Goal: Check status: Check status

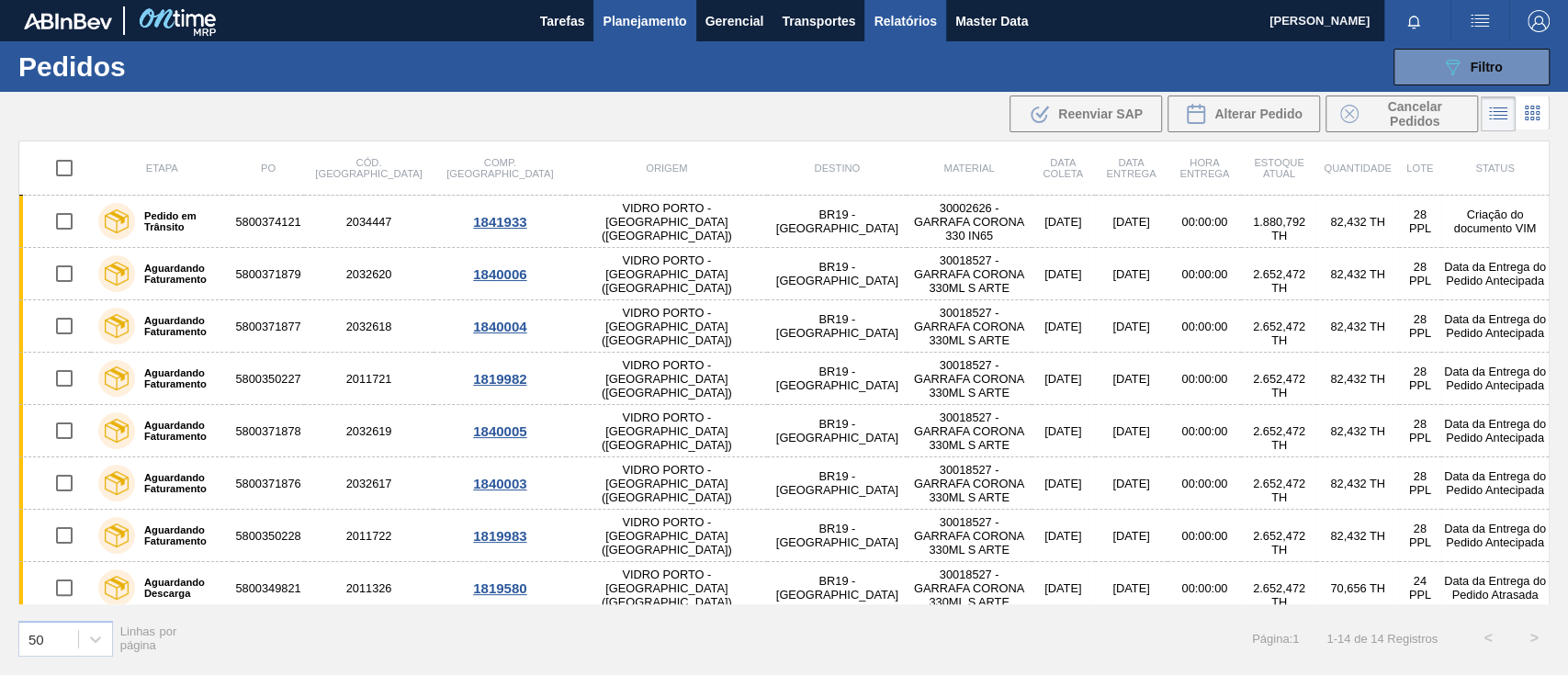
click at [894, 30] on span "Relatórios" at bounding box center [905, 21] width 62 height 22
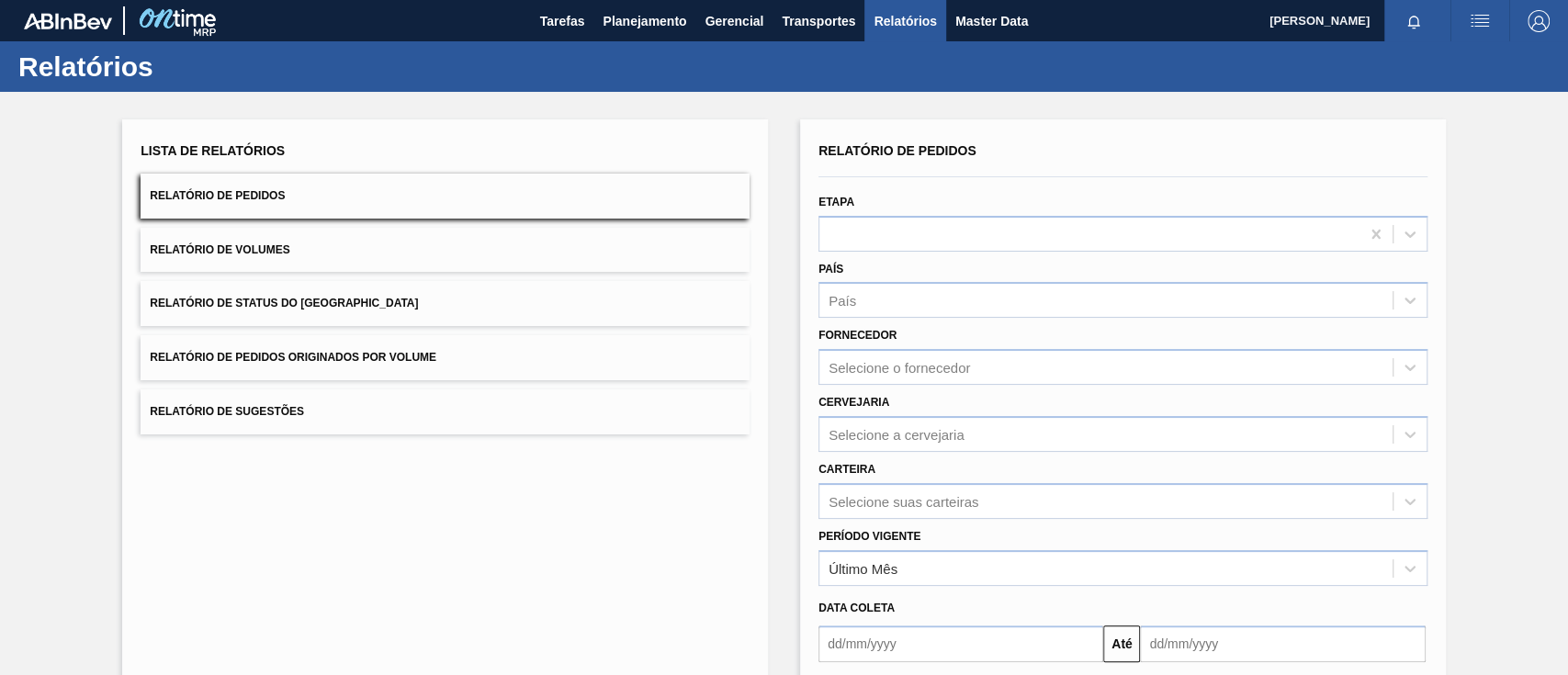
click at [484, 357] on button "Relatório de Pedidos Originados por Volume" at bounding box center [445, 357] width 609 height 45
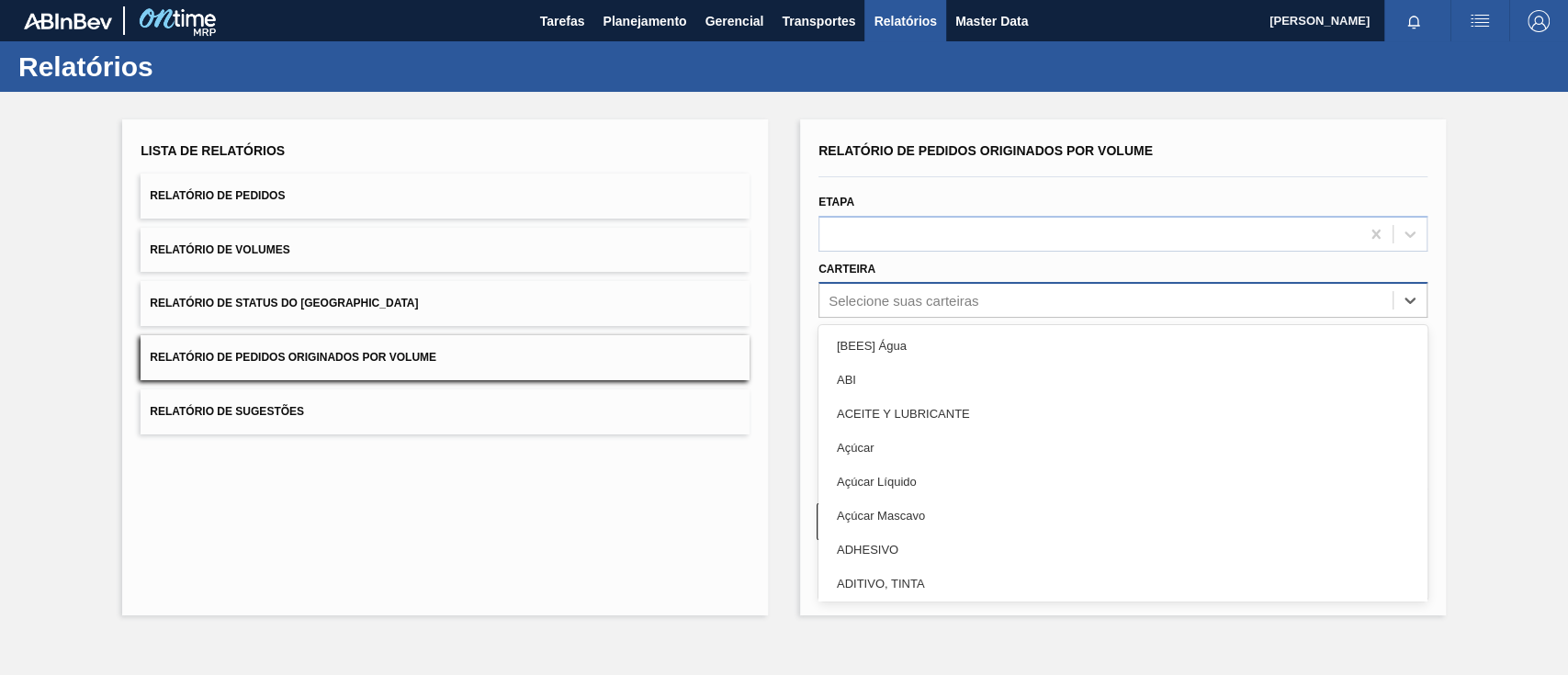
click at [845, 299] on div "Selecione suas carteiras" at bounding box center [903, 300] width 150 height 16
type input "gar"
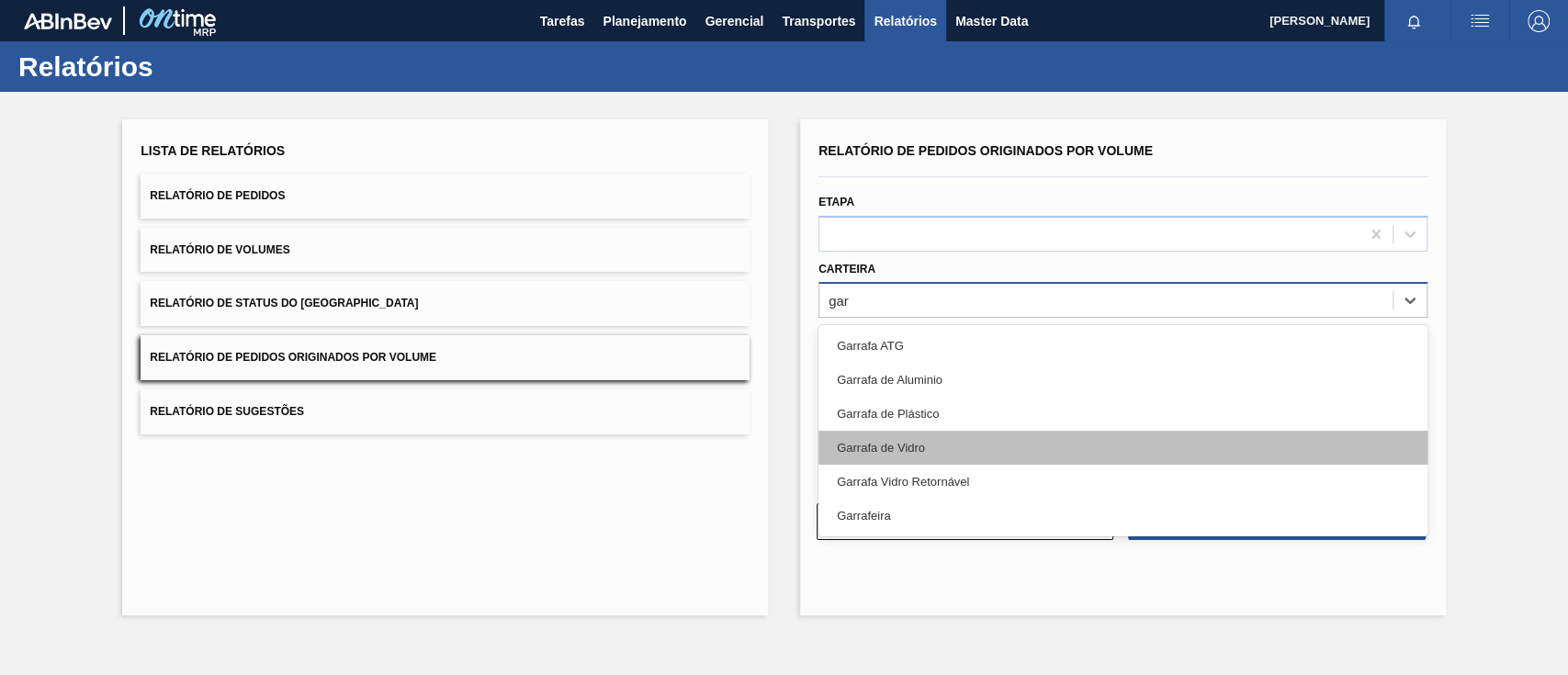
click at [923, 444] on div "Garrafa de Vidro" at bounding box center [1123, 447] width 609 height 34
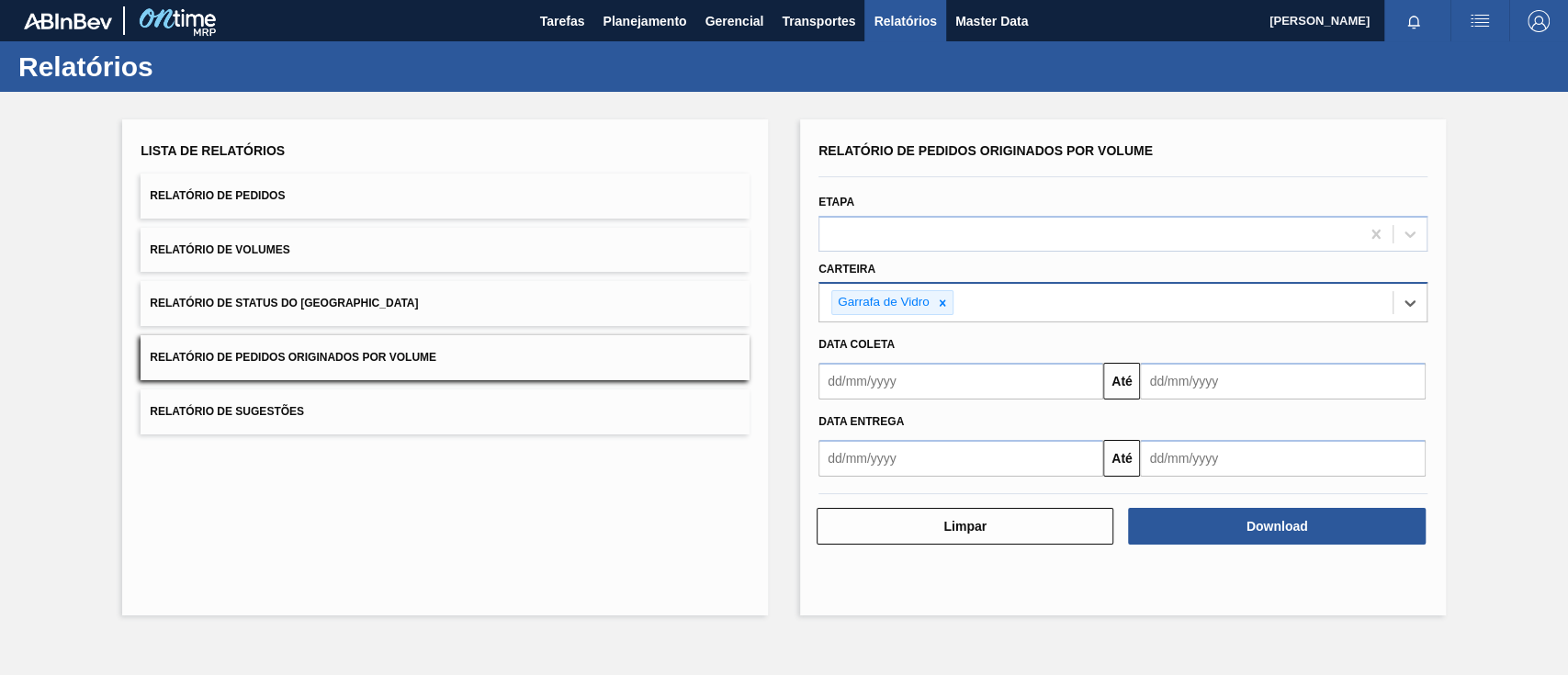
click at [910, 383] on input "text" at bounding box center [960, 381] width 285 height 37
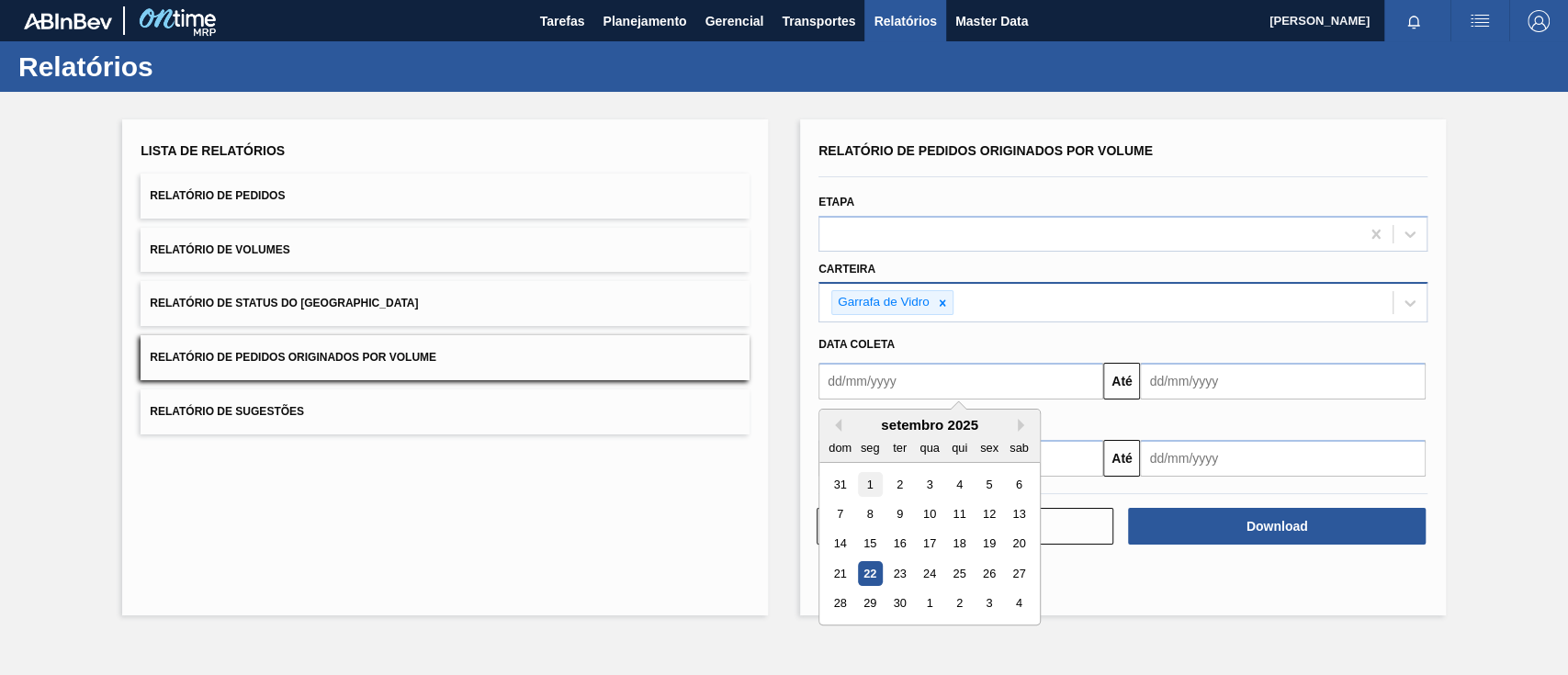
click at [862, 481] on div "1" at bounding box center [870, 484] width 25 height 25
type input "[DATE]"
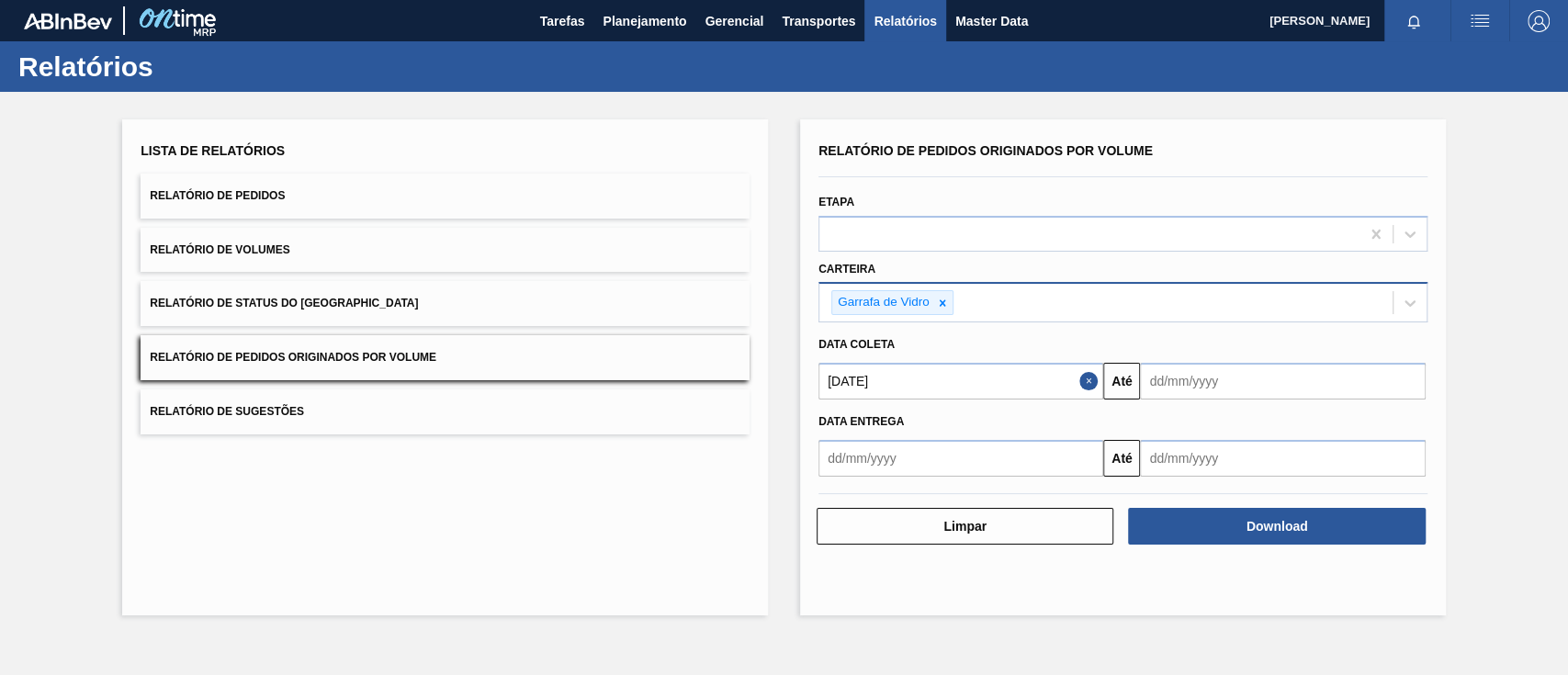
click at [1171, 379] on input "text" at bounding box center [1281, 381] width 285 height 37
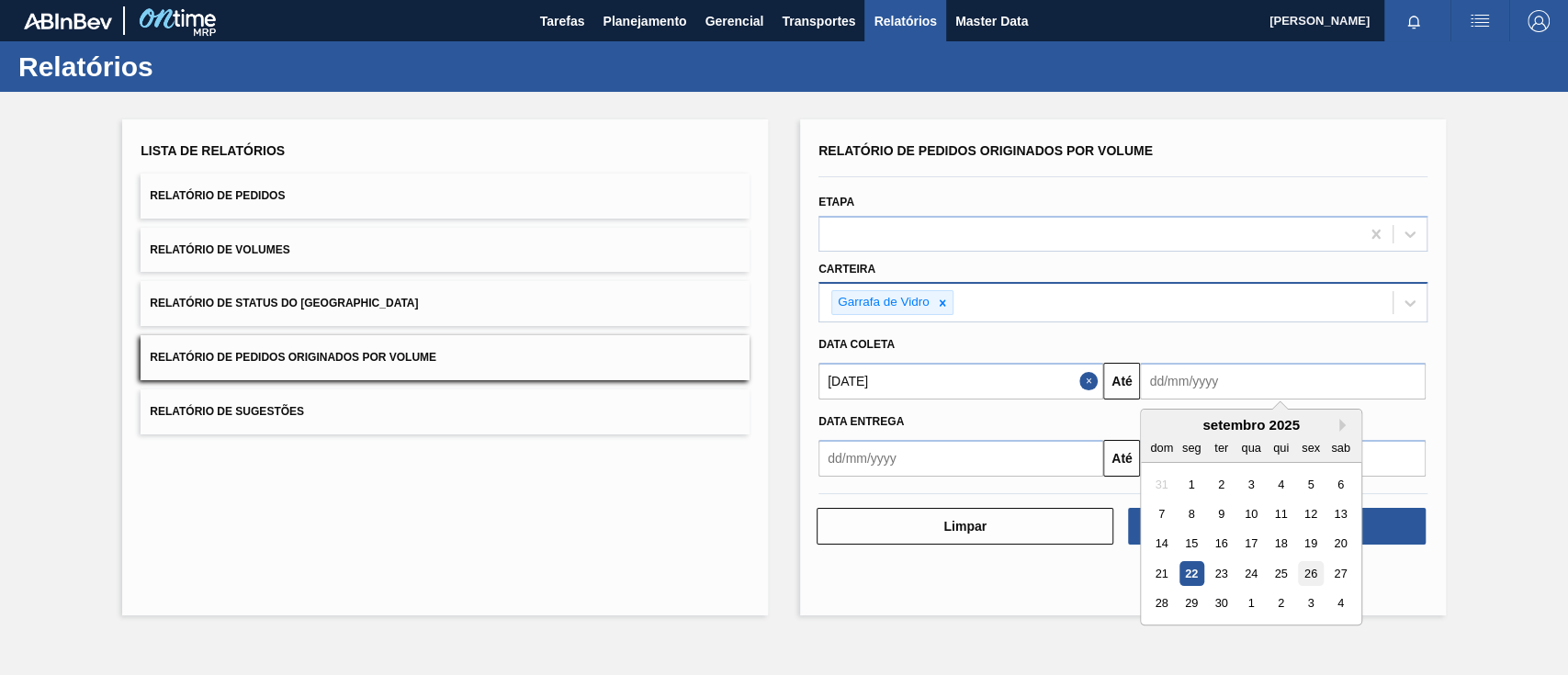
click at [1308, 572] on div "26" at bounding box center [1310, 573] width 25 height 25
type input "[DATE]"
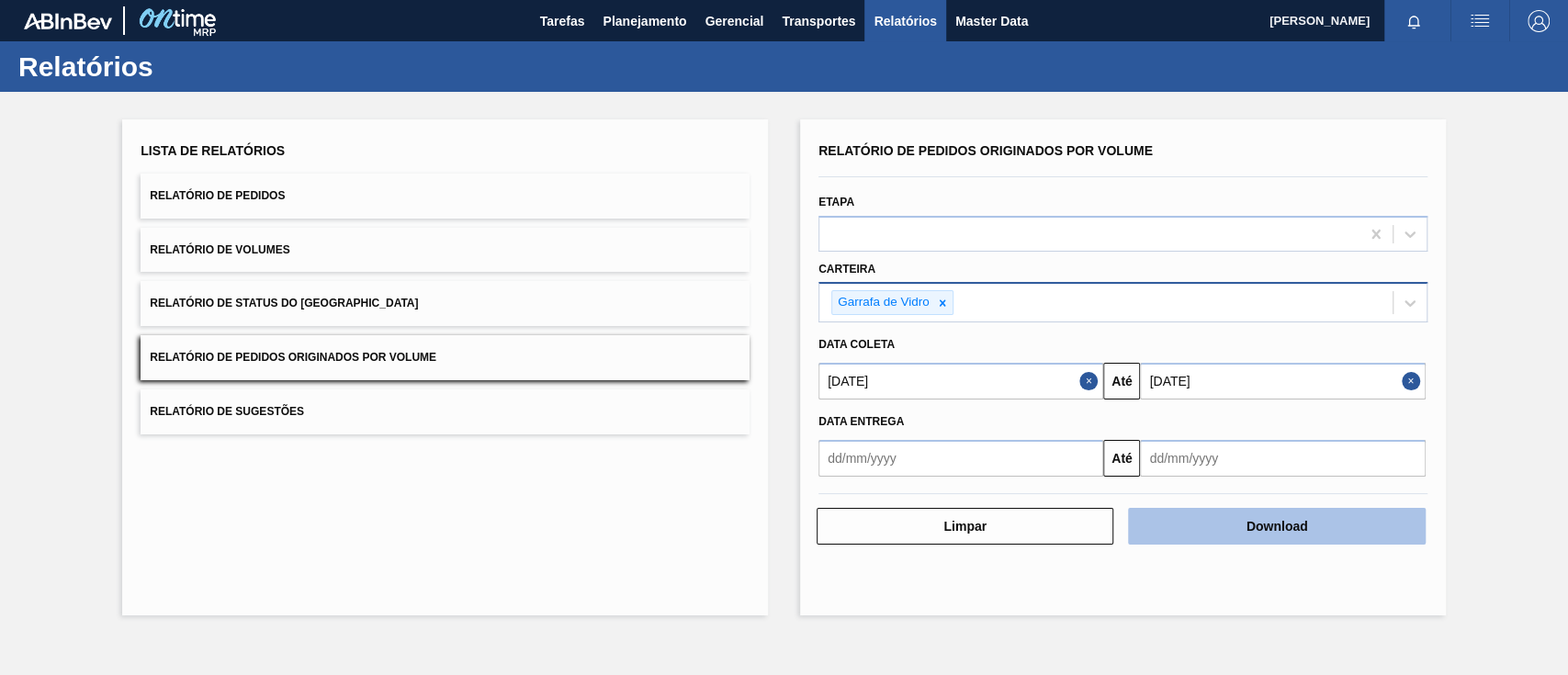
click at [1320, 525] on button "Download" at bounding box center [1275, 525] width 297 height 37
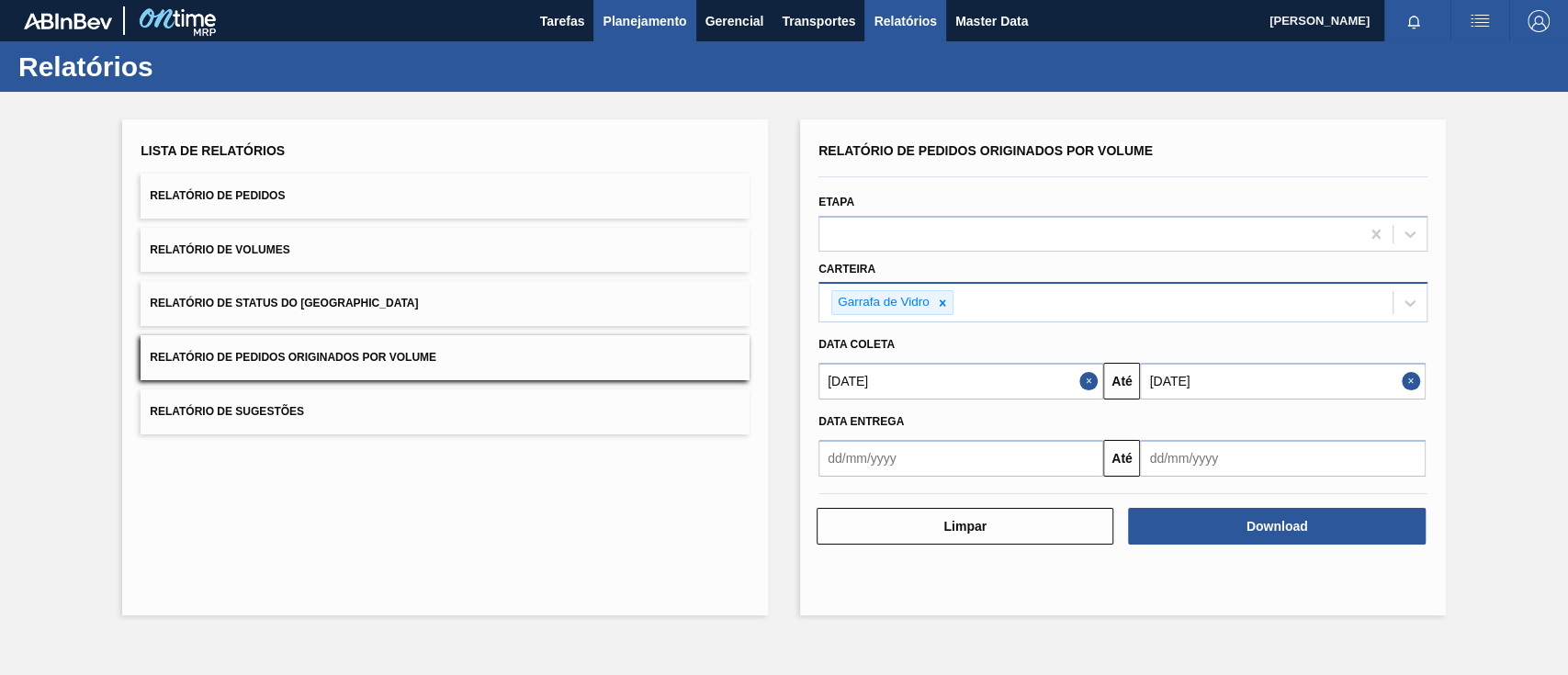
click at [624, 24] on span "Planejamento" at bounding box center [644, 21] width 83 height 22
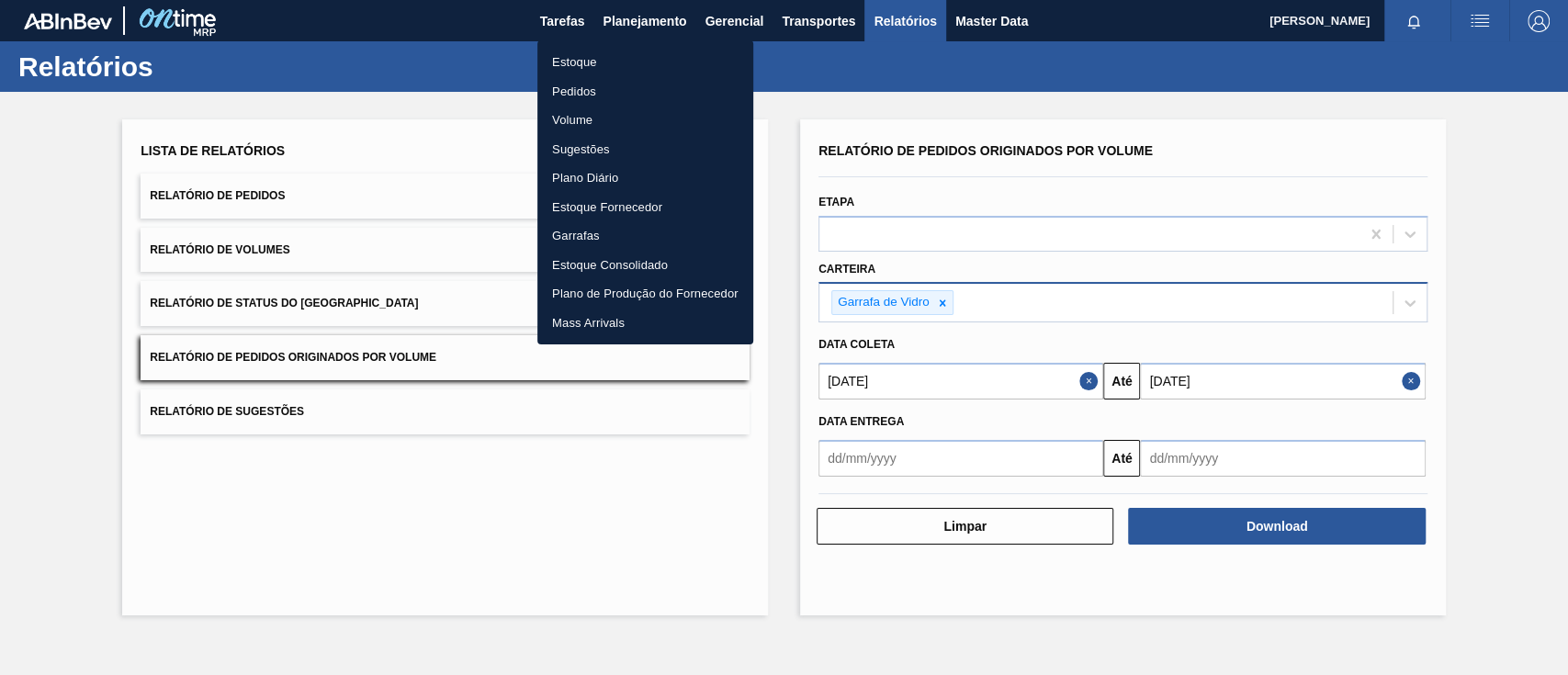
click at [588, 88] on li "Pedidos" at bounding box center [646, 92] width 216 height 30
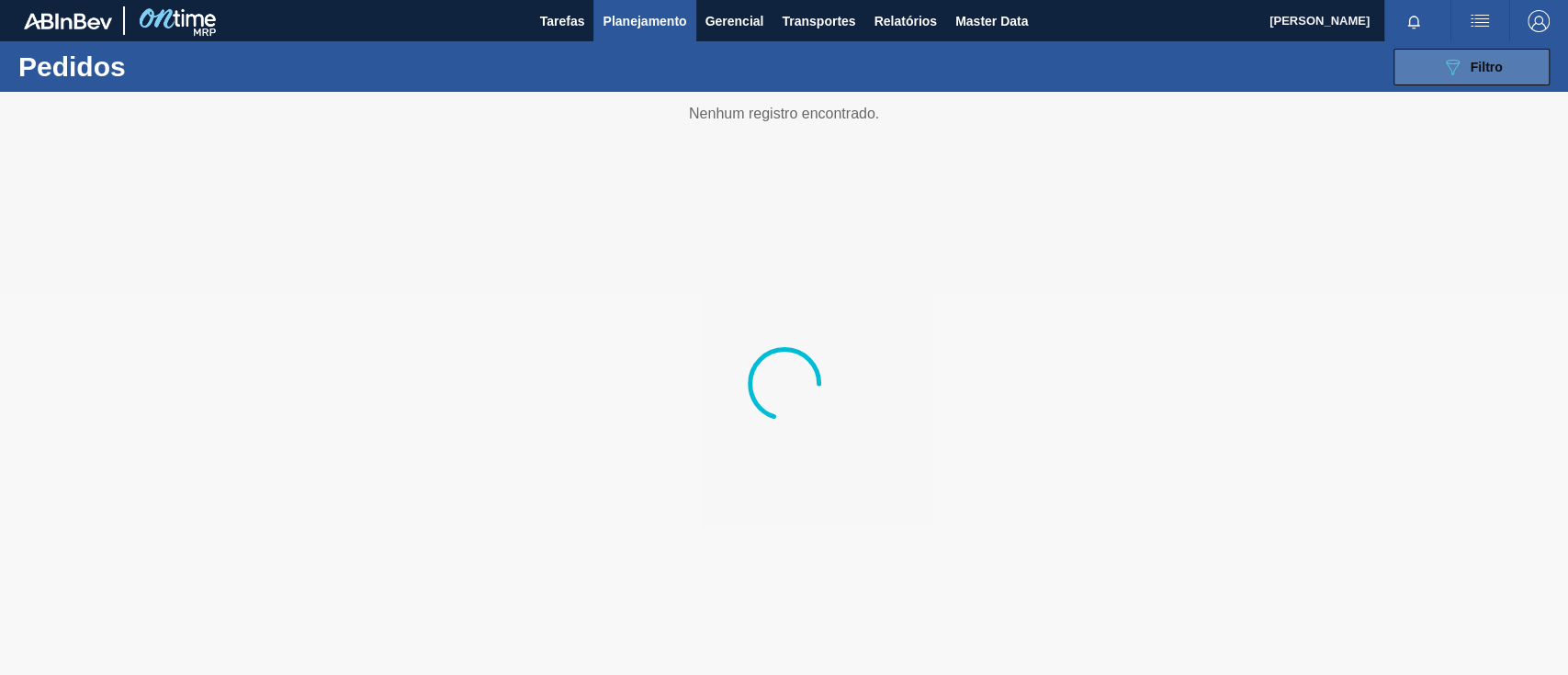
click at [1492, 62] on span "Filtro" at bounding box center [1486, 66] width 32 height 15
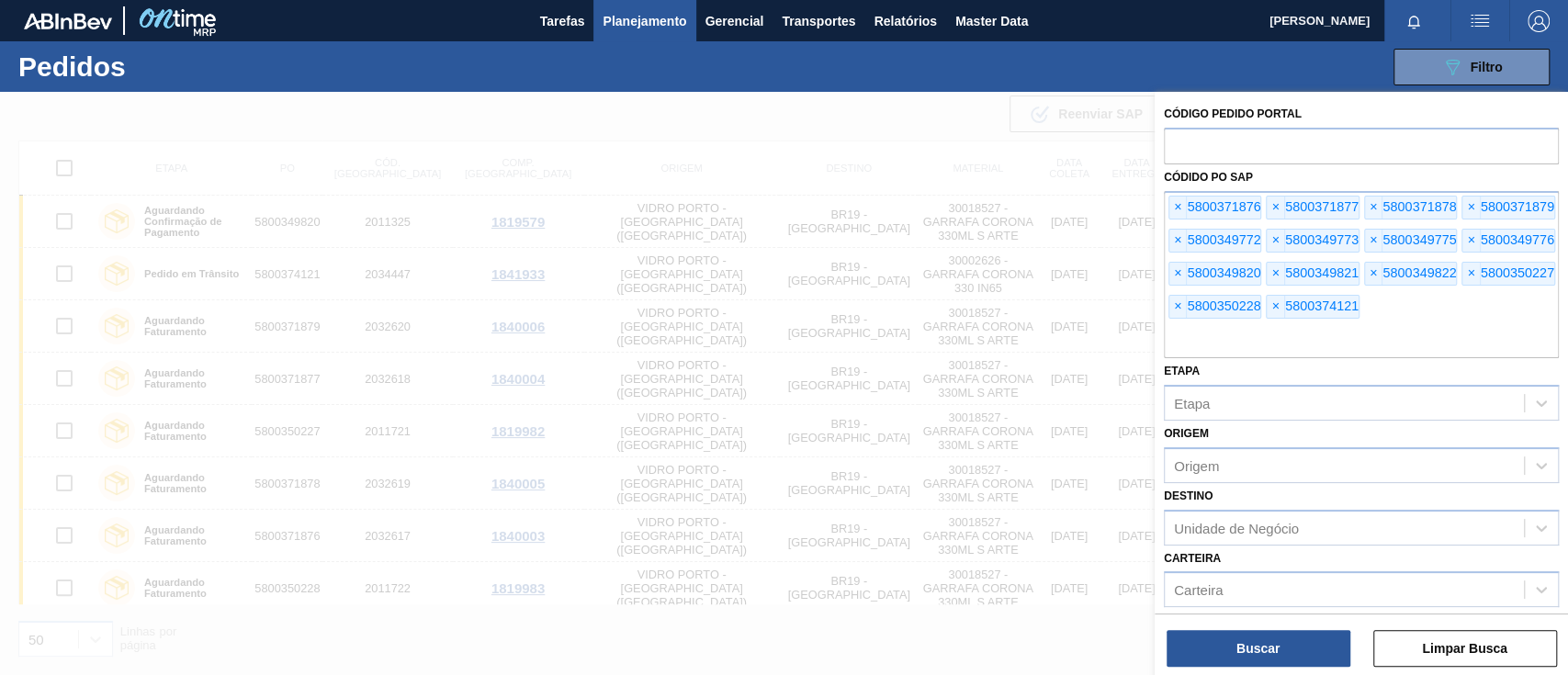
click at [1179, 206] on span "×" at bounding box center [1178, 207] width 18 height 22
click at [1179, 205] on span "×" at bounding box center [1178, 207] width 18 height 22
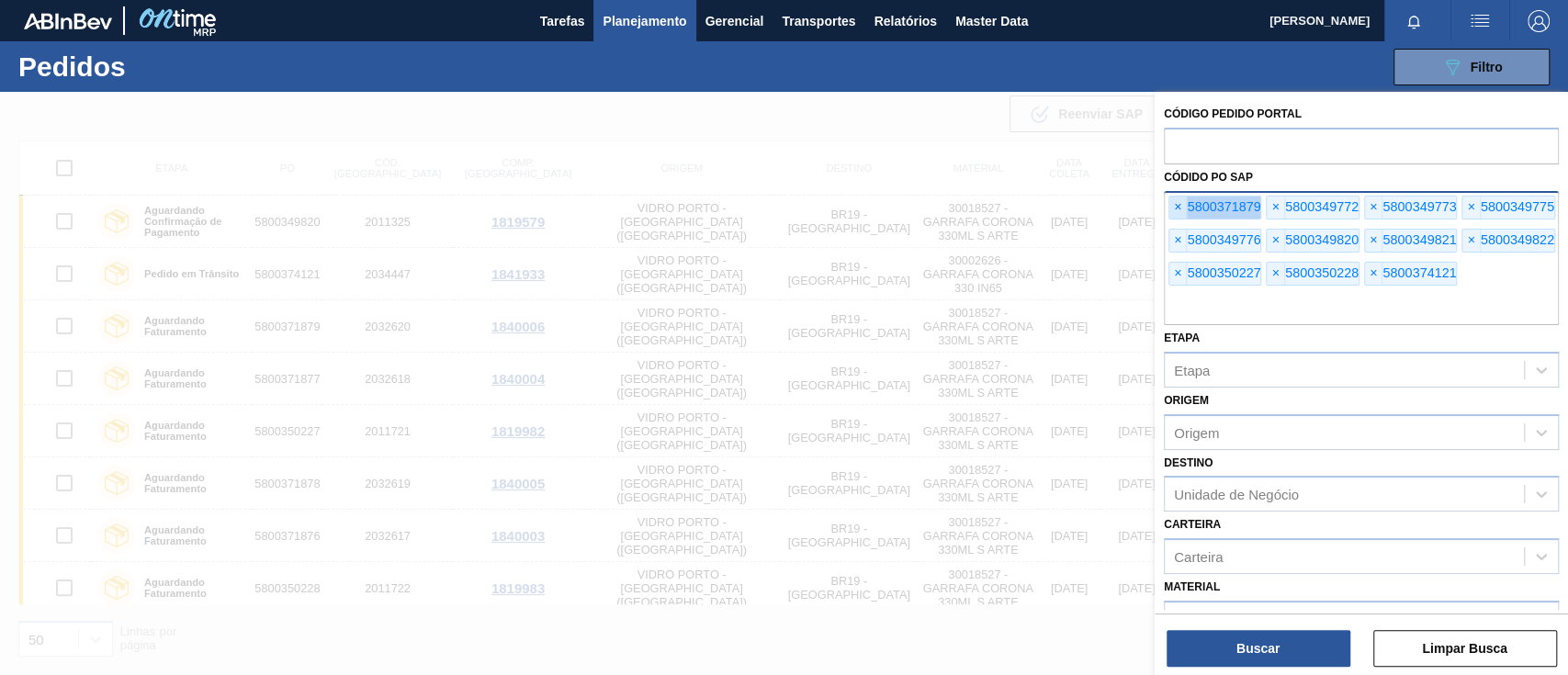
click at [1179, 205] on span "×" at bounding box center [1178, 207] width 18 height 22
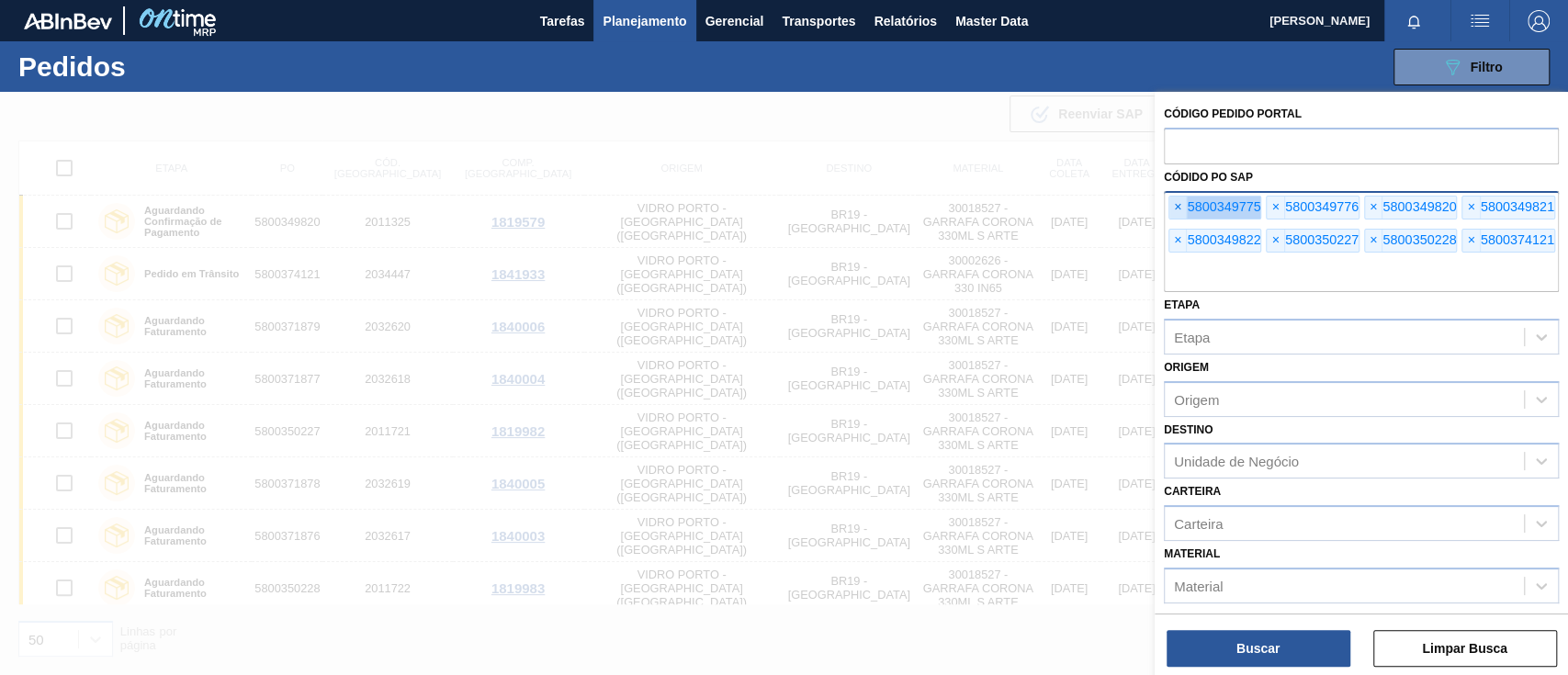
click at [1179, 205] on span "×" at bounding box center [1178, 207] width 18 height 22
click at [1179, 204] on span "×" at bounding box center [1178, 207] width 18 height 22
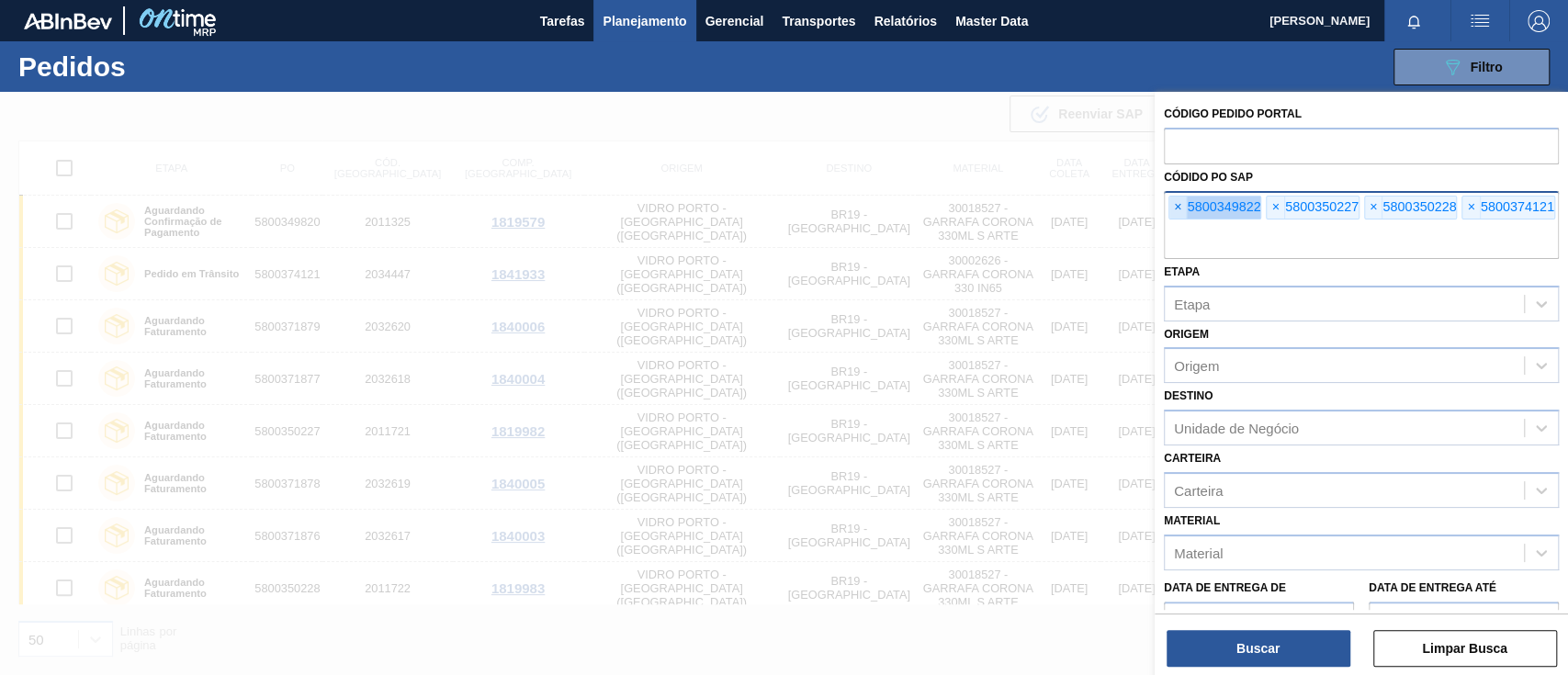
click at [1179, 204] on span "×" at bounding box center [1178, 207] width 18 height 22
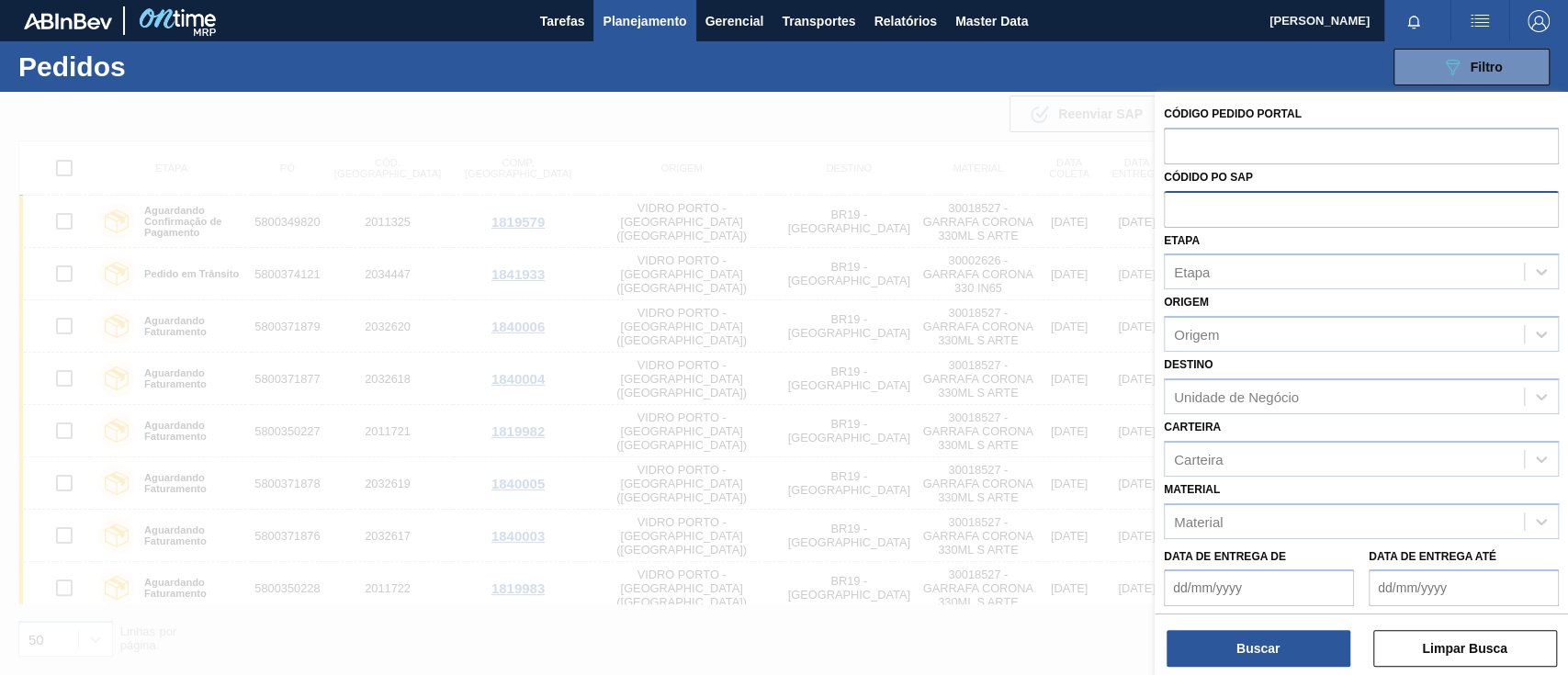
click at [1179, 204] on input "text" at bounding box center [1361, 208] width 395 height 35
paste input "5800366898"
type input "5800366898"
click at [1307, 638] on button "Buscar" at bounding box center [1258, 647] width 183 height 37
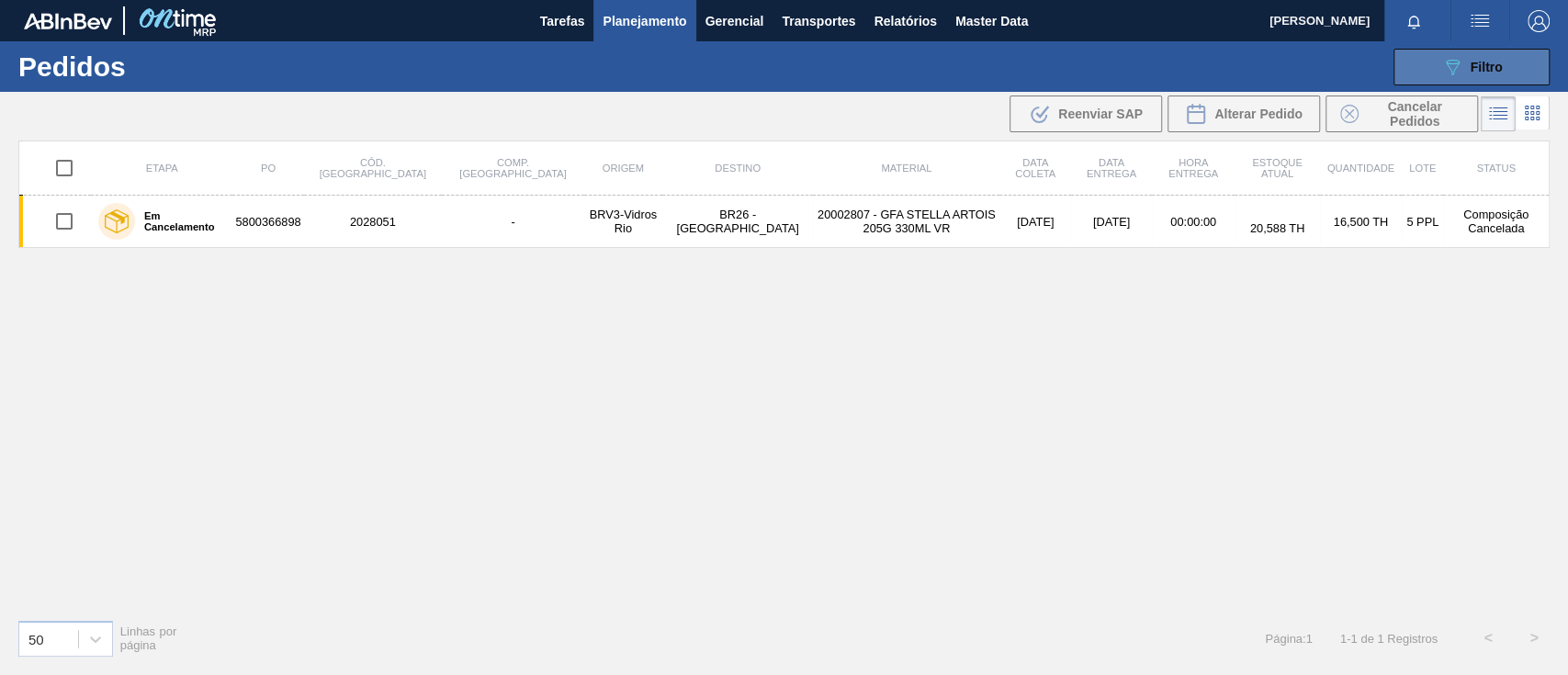
click at [1438, 58] on button "089F7B8B-B2A5-4AFE-B5C0-19BA573D28AC Filtro" at bounding box center [1471, 66] width 156 height 37
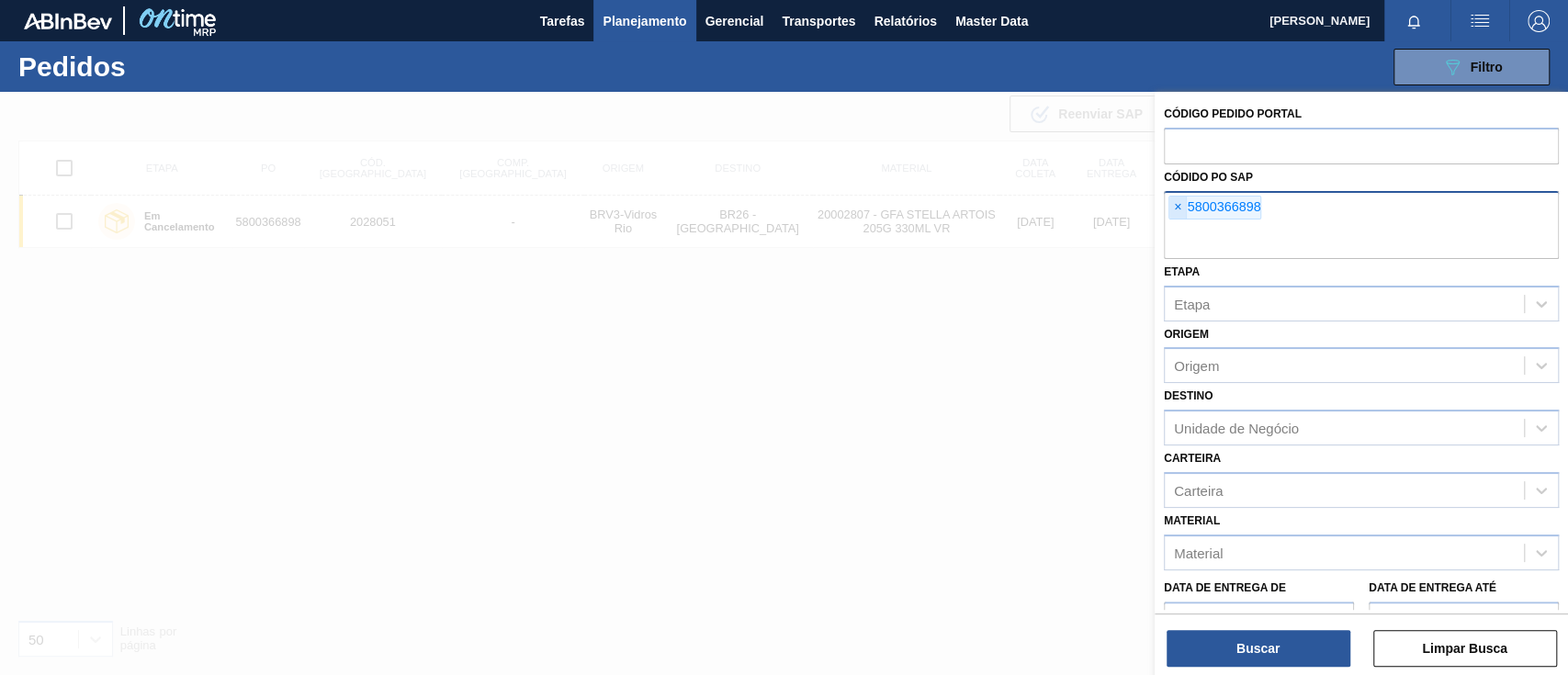
click at [1172, 203] on span "×" at bounding box center [1178, 207] width 18 height 22
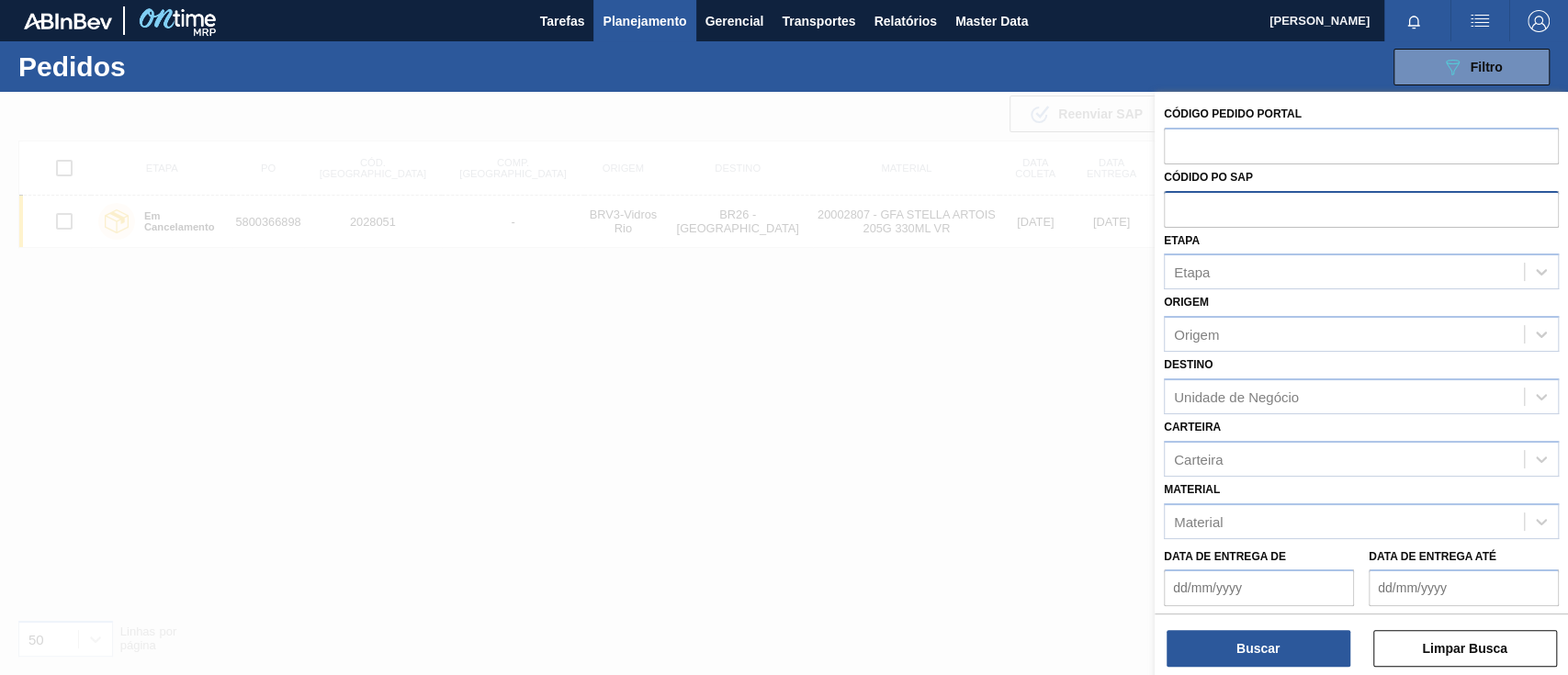
paste input "text"
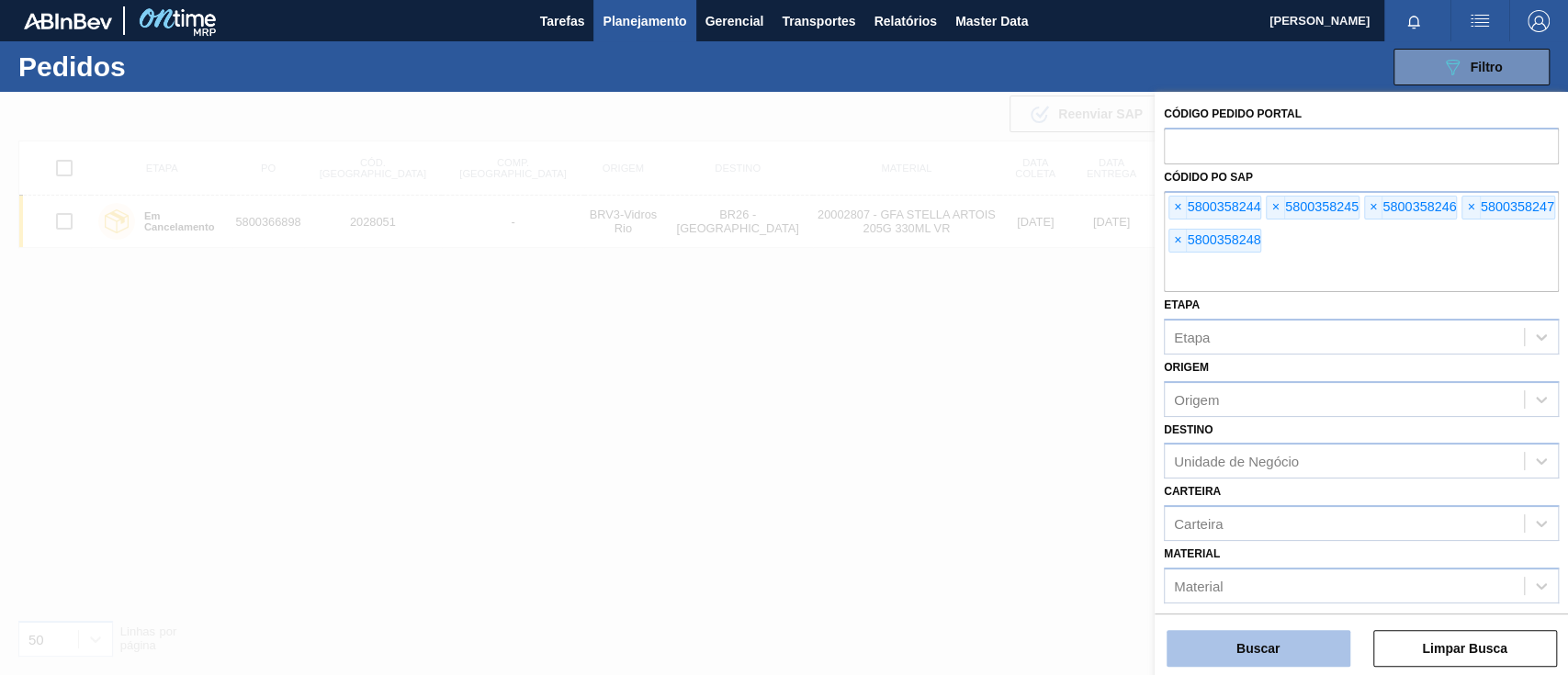
click at [1307, 645] on button "Buscar" at bounding box center [1258, 647] width 183 height 37
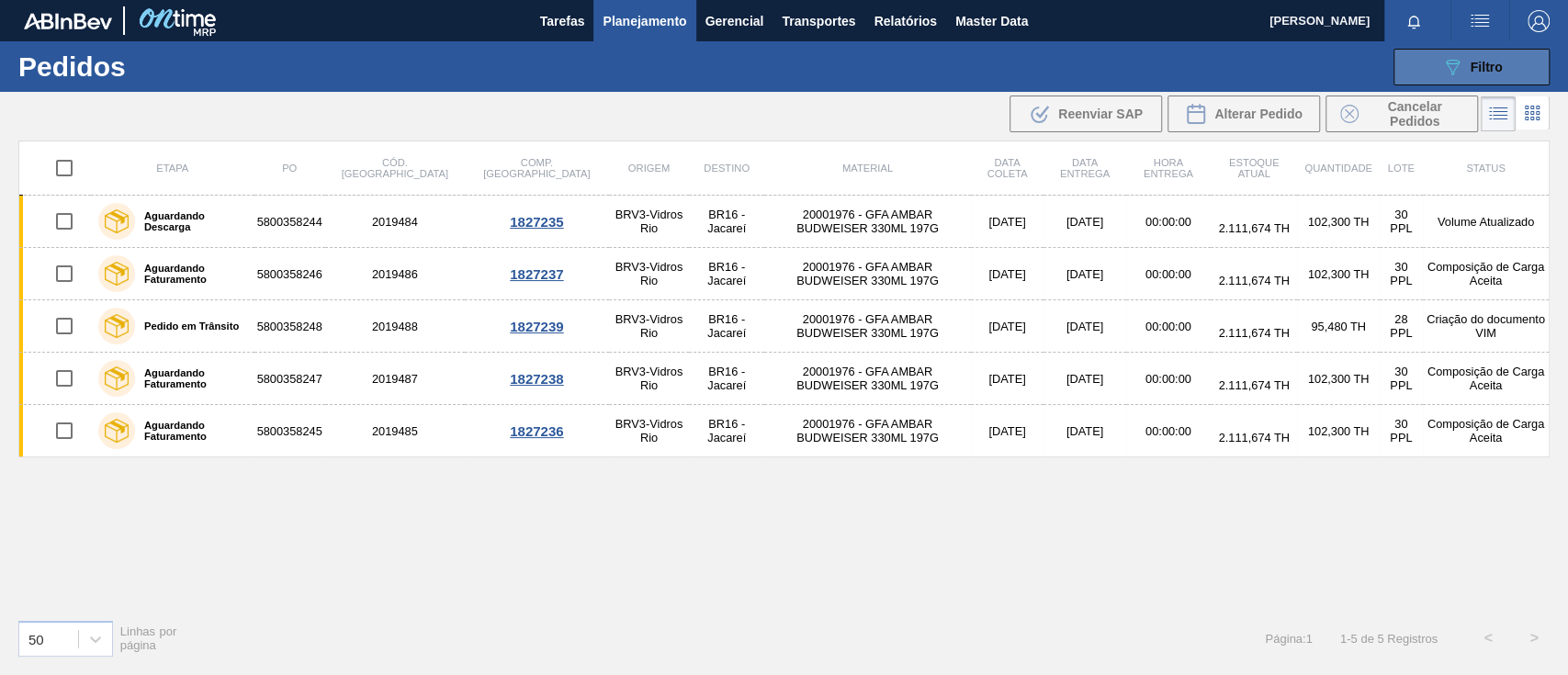
click at [1480, 71] on span "Filtro" at bounding box center [1486, 66] width 32 height 15
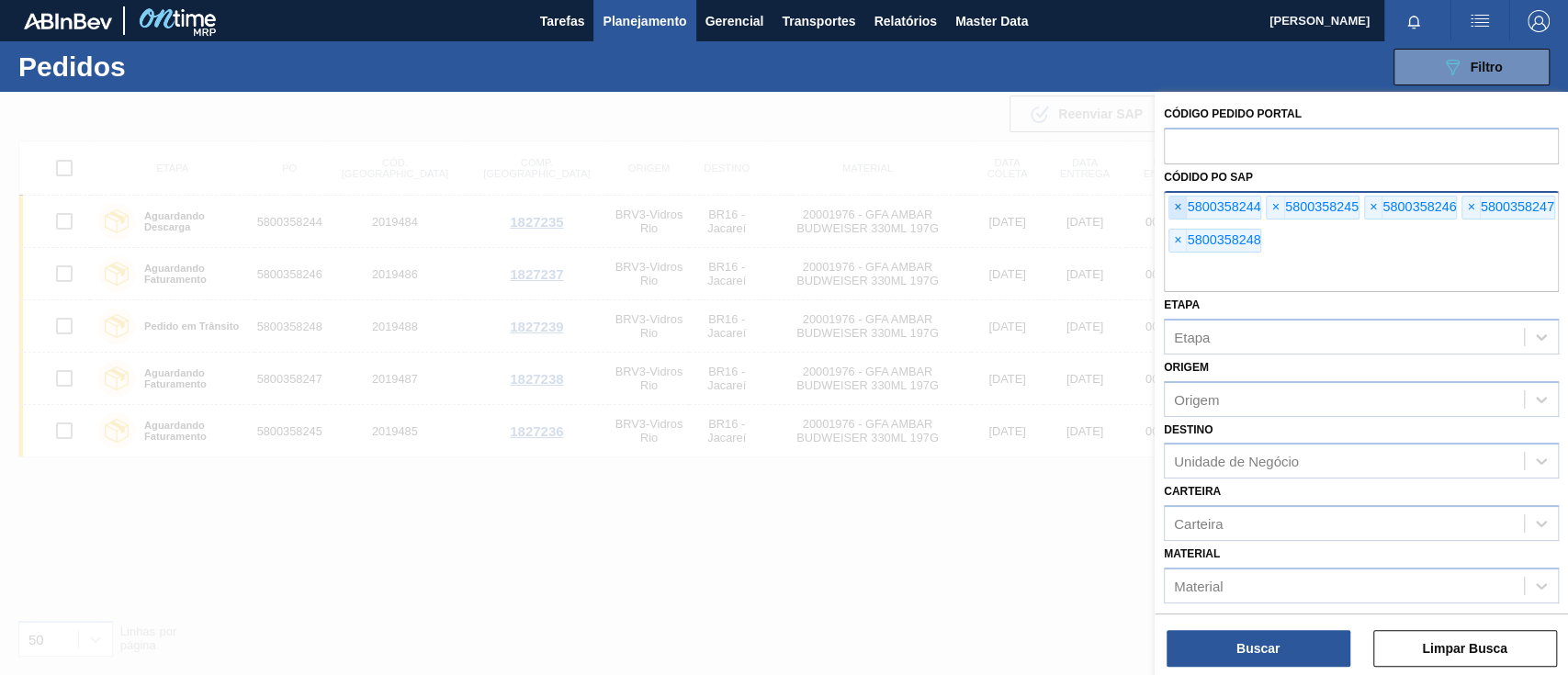
click at [1171, 202] on span "×" at bounding box center [1178, 207] width 18 height 22
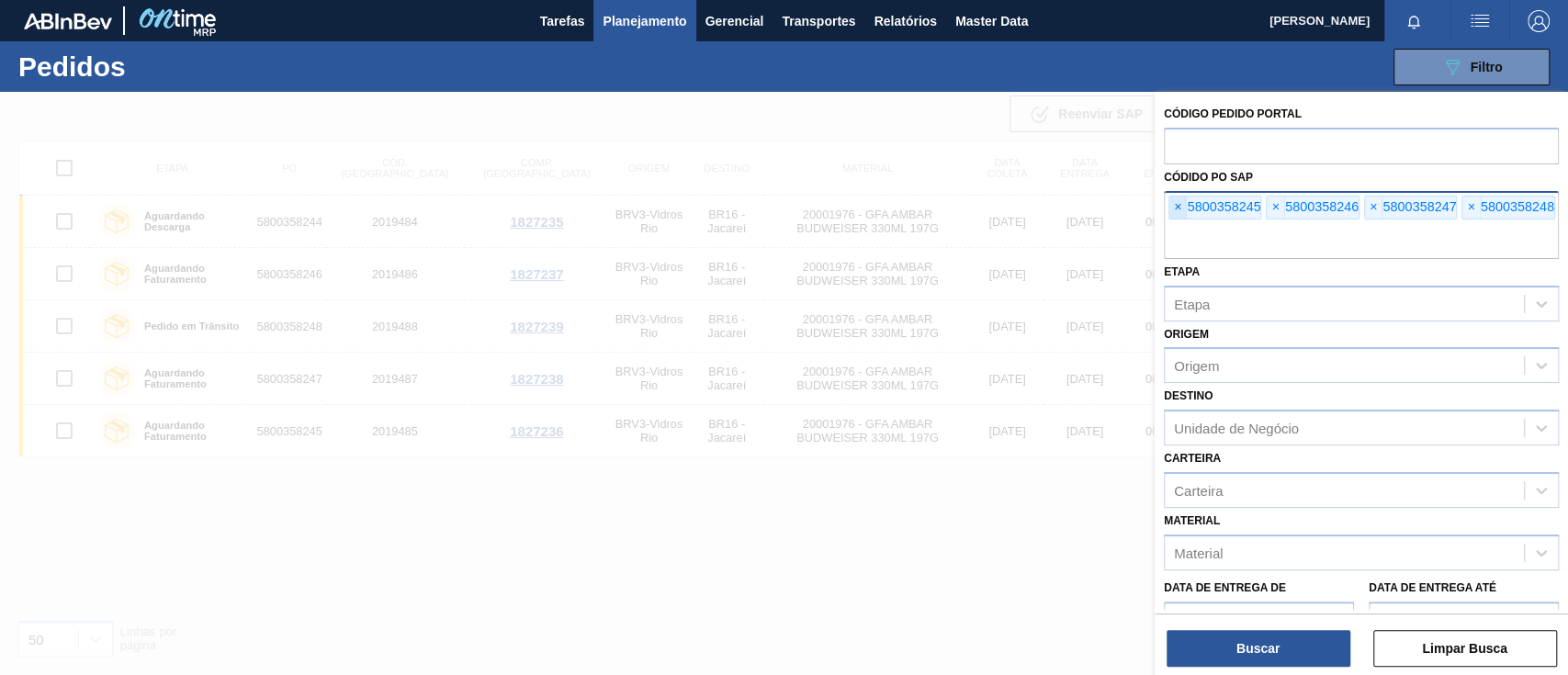
click at [1171, 202] on span "×" at bounding box center [1178, 207] width 18 height 22
click at [1173, 202] on span "×" at bounding box center [1178, 207] width 18 height 22
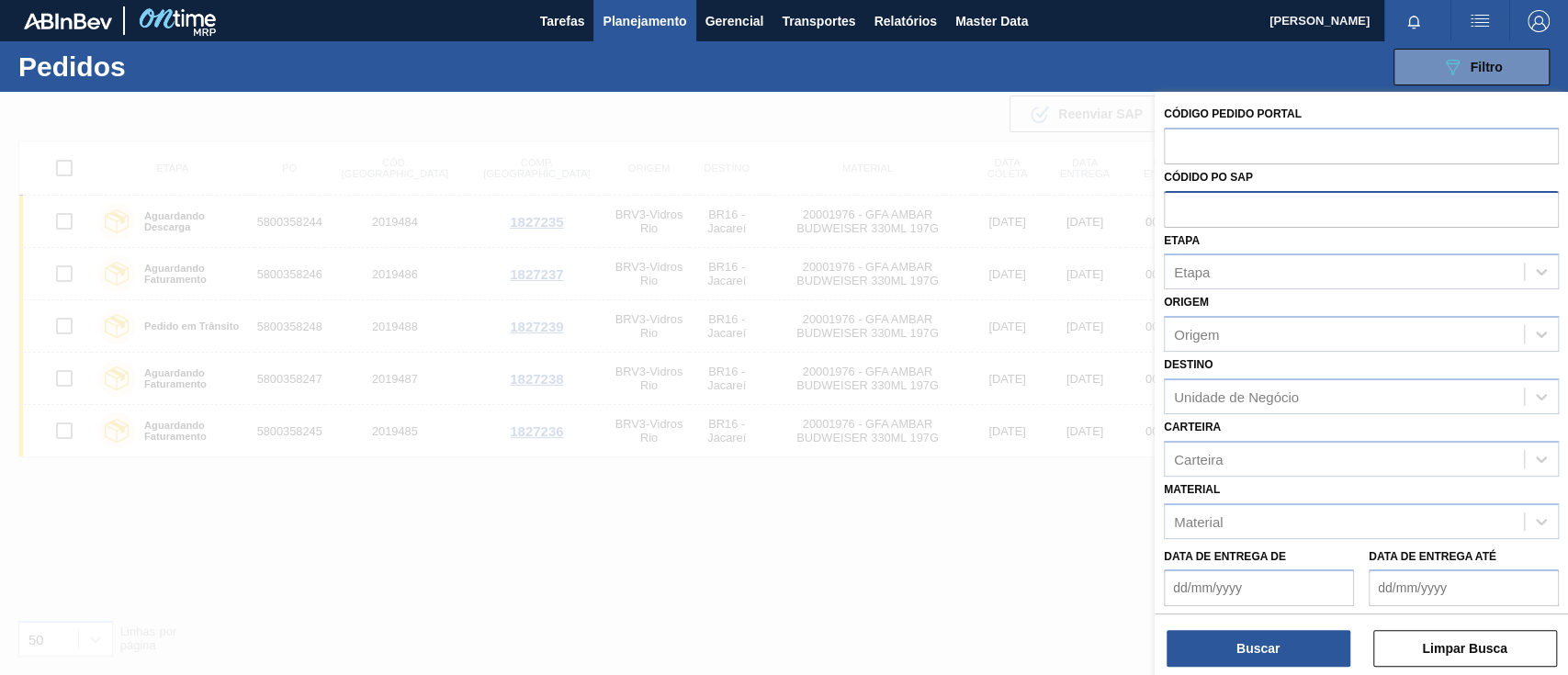
paste input "text"
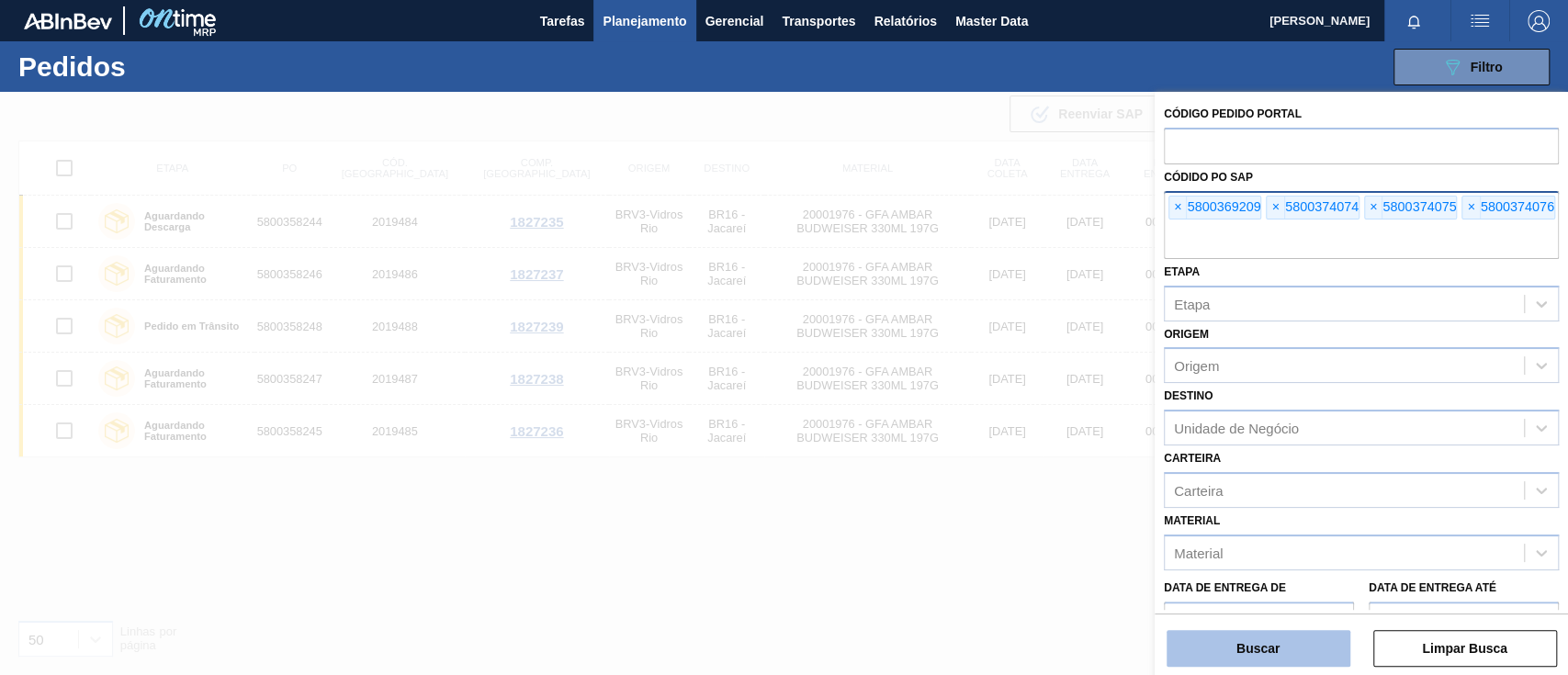
click at [1300, 642] on button "Buscar" at bounding box center [1258, 647] width 183 height 37
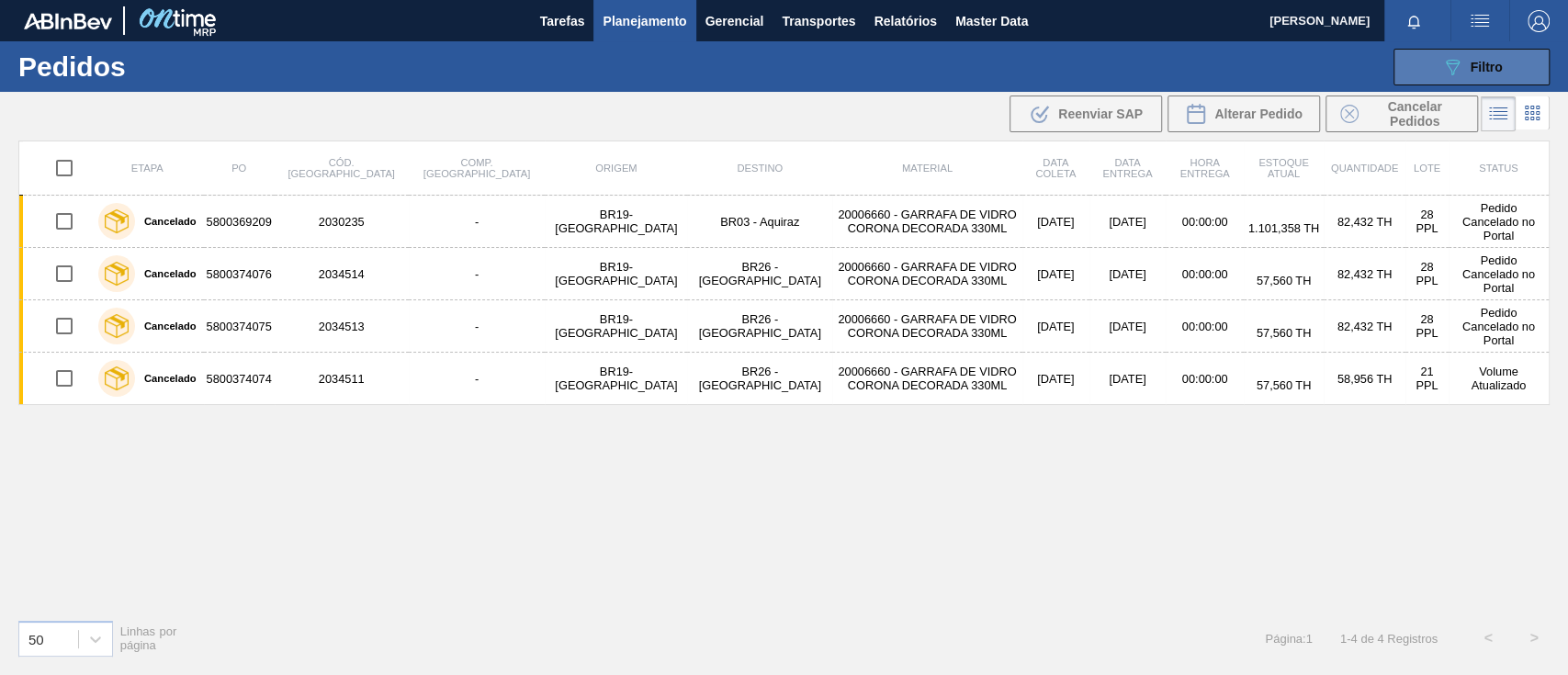
click at [1459, 62] on icon "089F7B8B-B2A5-4AFE-B5C0-19BA573D28AC" at bounding box center [1452, 66] width 22 height 22
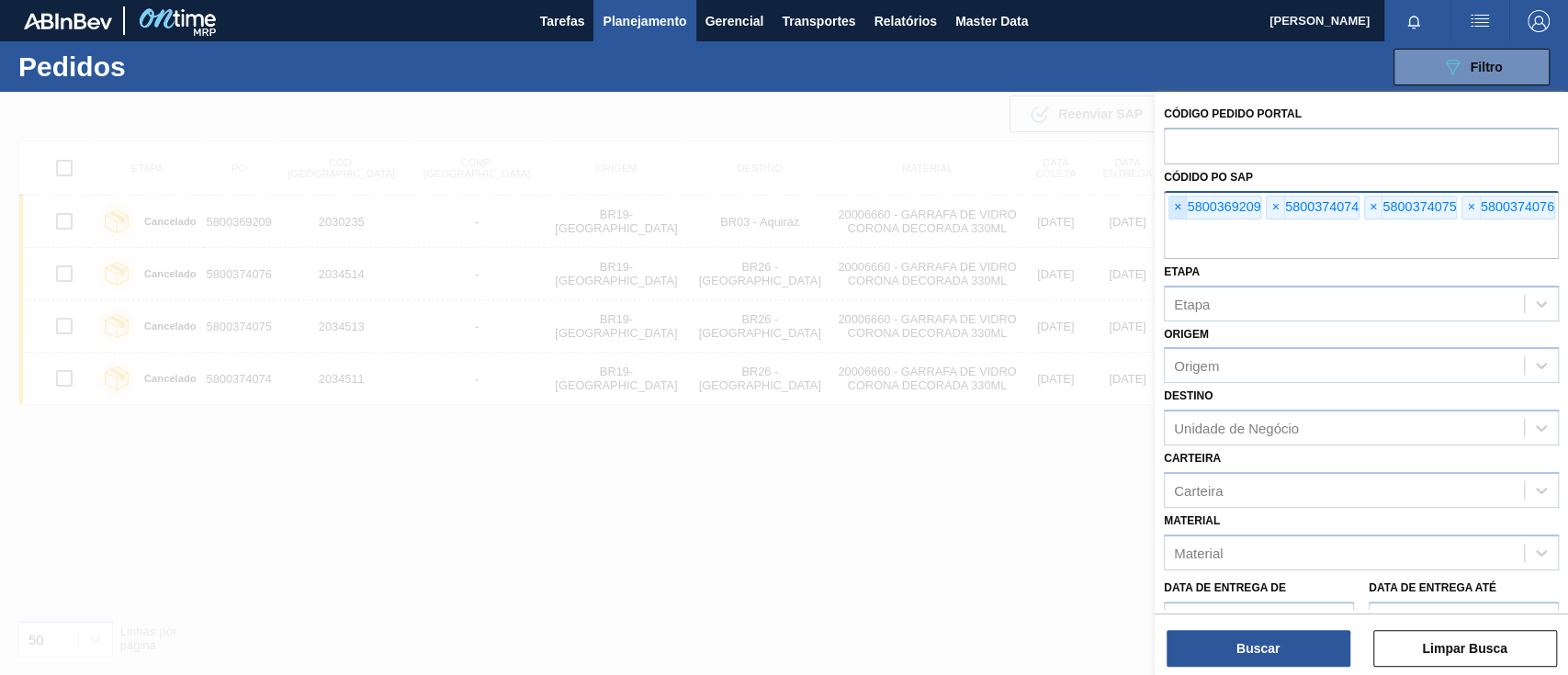
click at [1174, 205] on span "×" at bounding box center [1178, 207] width 18 height 22
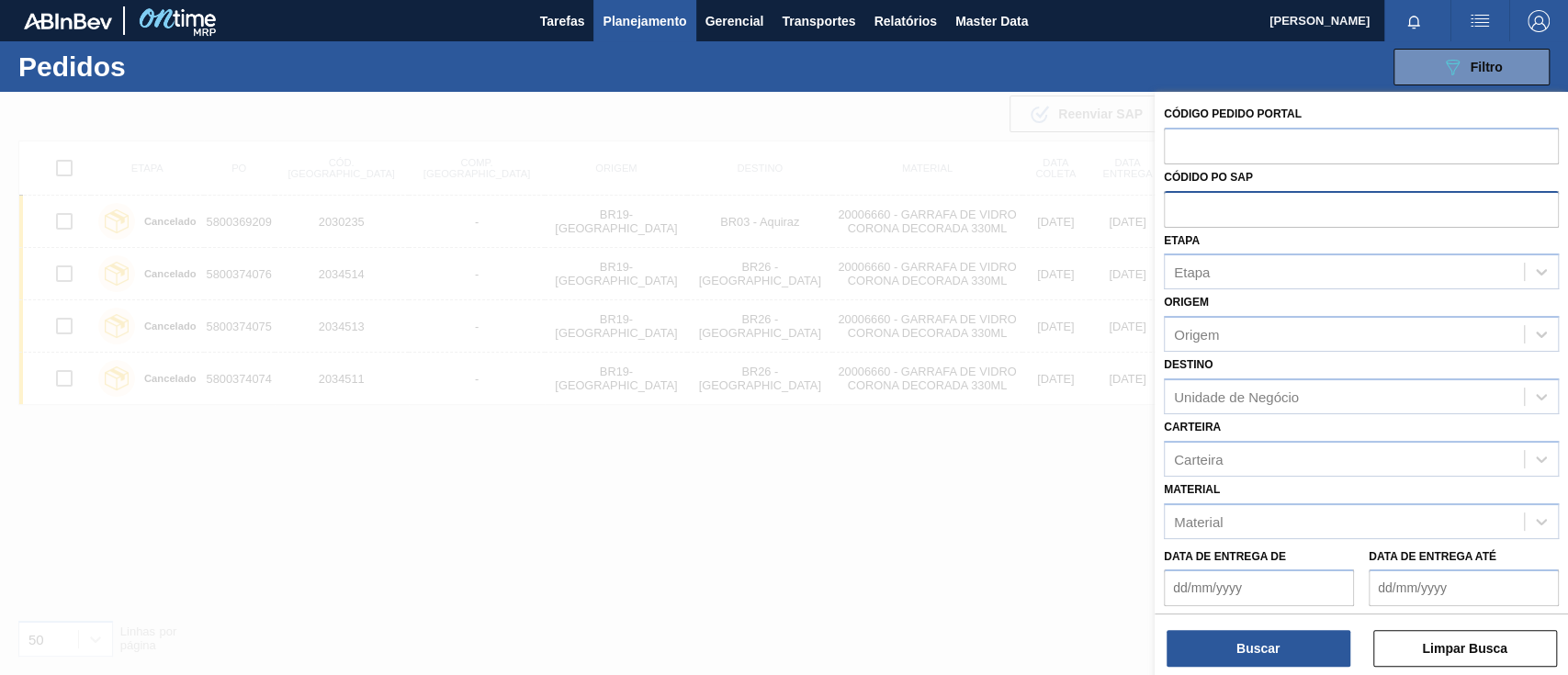
paste input "text"
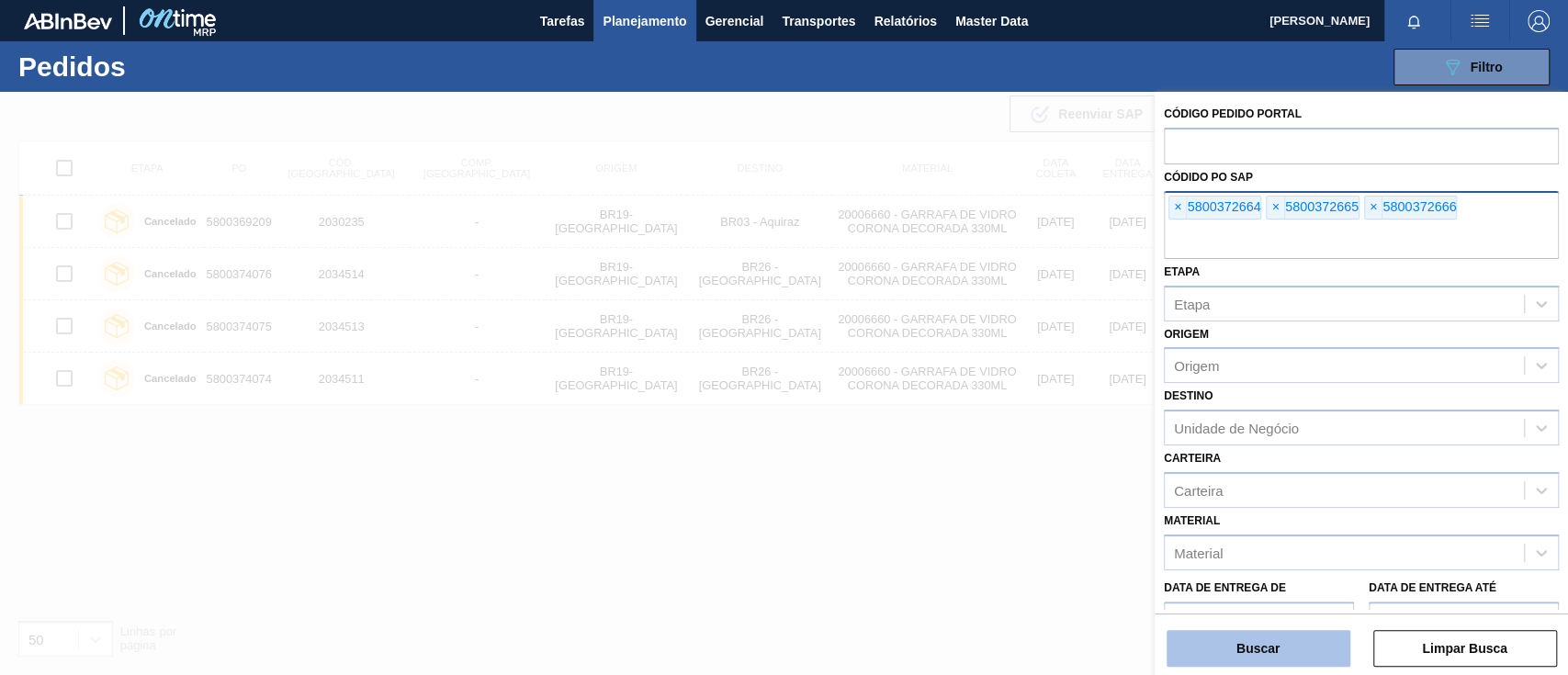
click at [1278, 641] on button "Buscar" at bounding box center [1258, 647] width 183 height 37
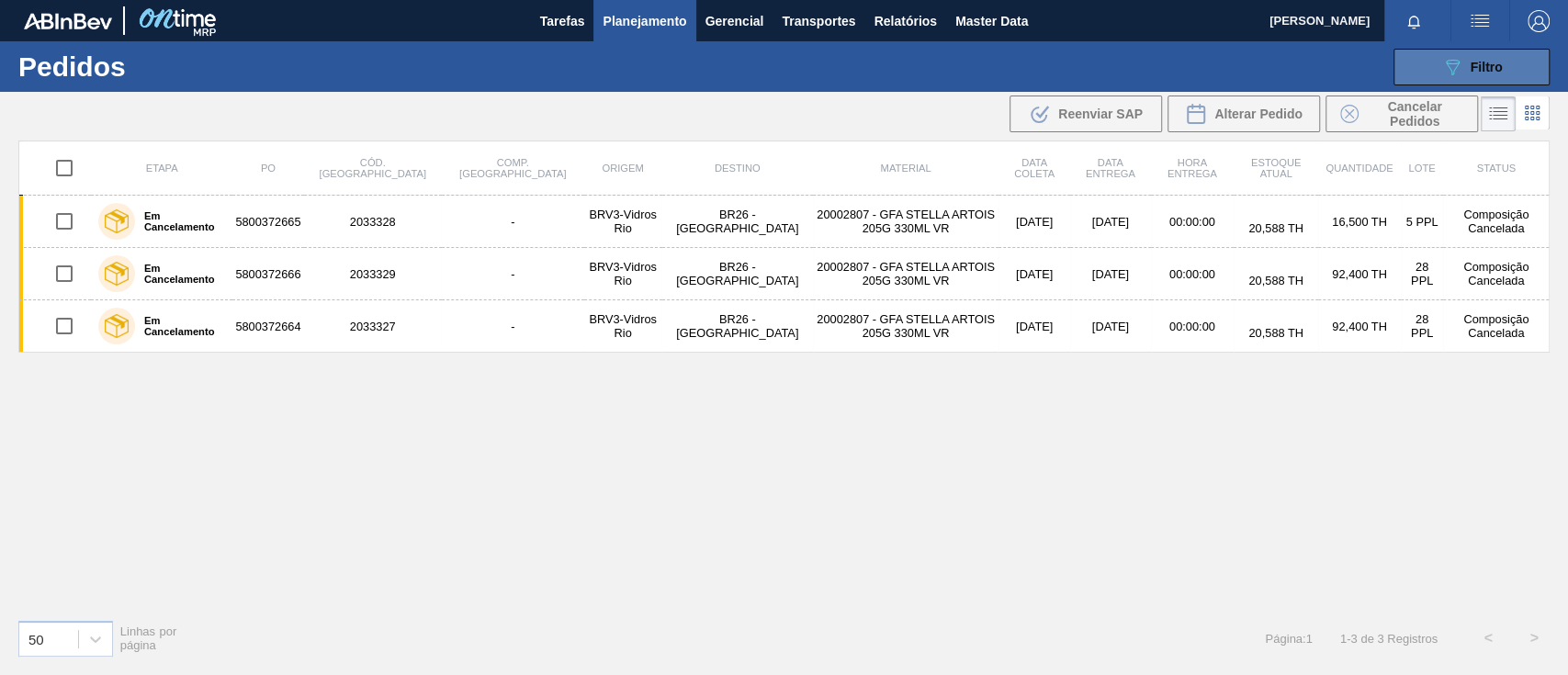
click at [1455, 61] on icon "089F7B8B-B2A5-4AFE-B5C0-19BA573D28AC" at bounding box center [1452, 66] width 22 height 22
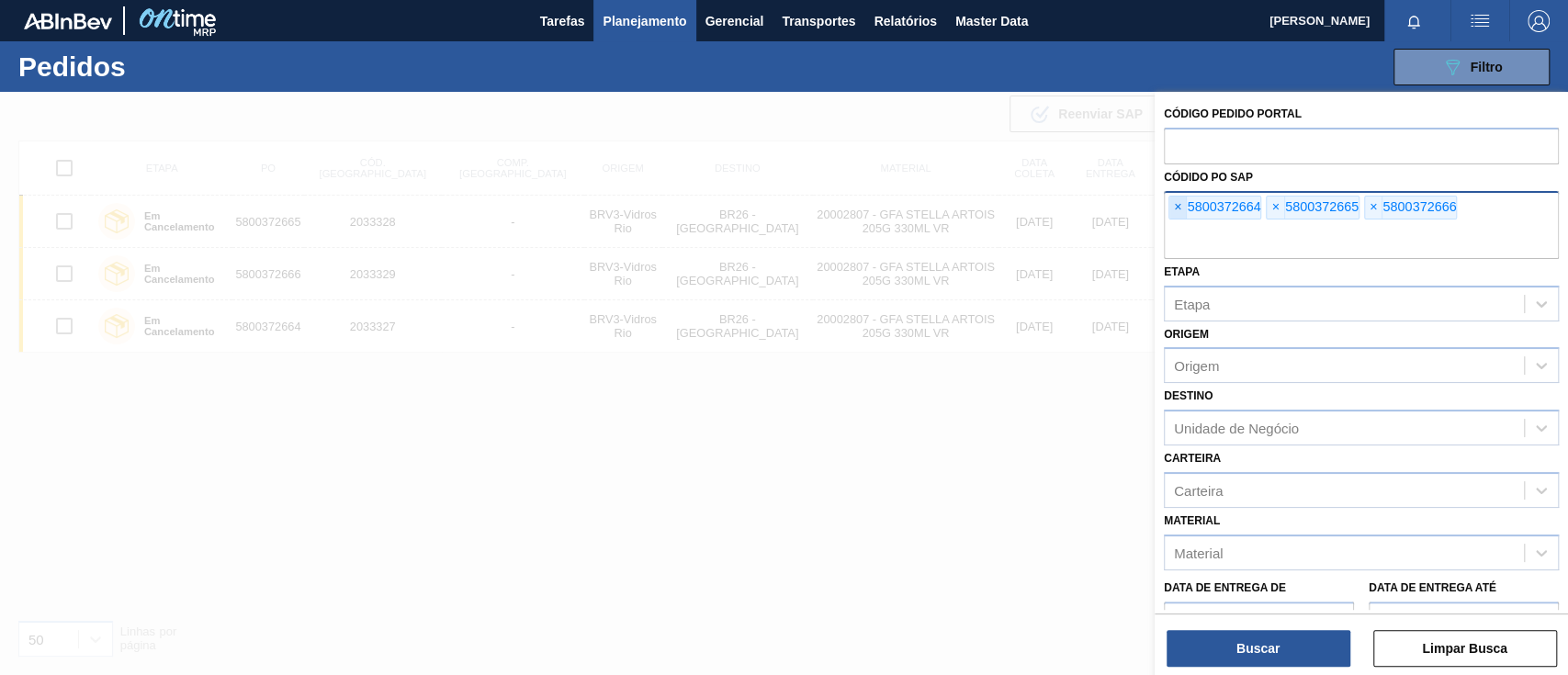
click at [1174, 205] on span "×" at bounding box center [1178, 207] width 18 height 22
click at [1174, 224] on input "text" at bounding box center [1361, 241] width 395 height 35
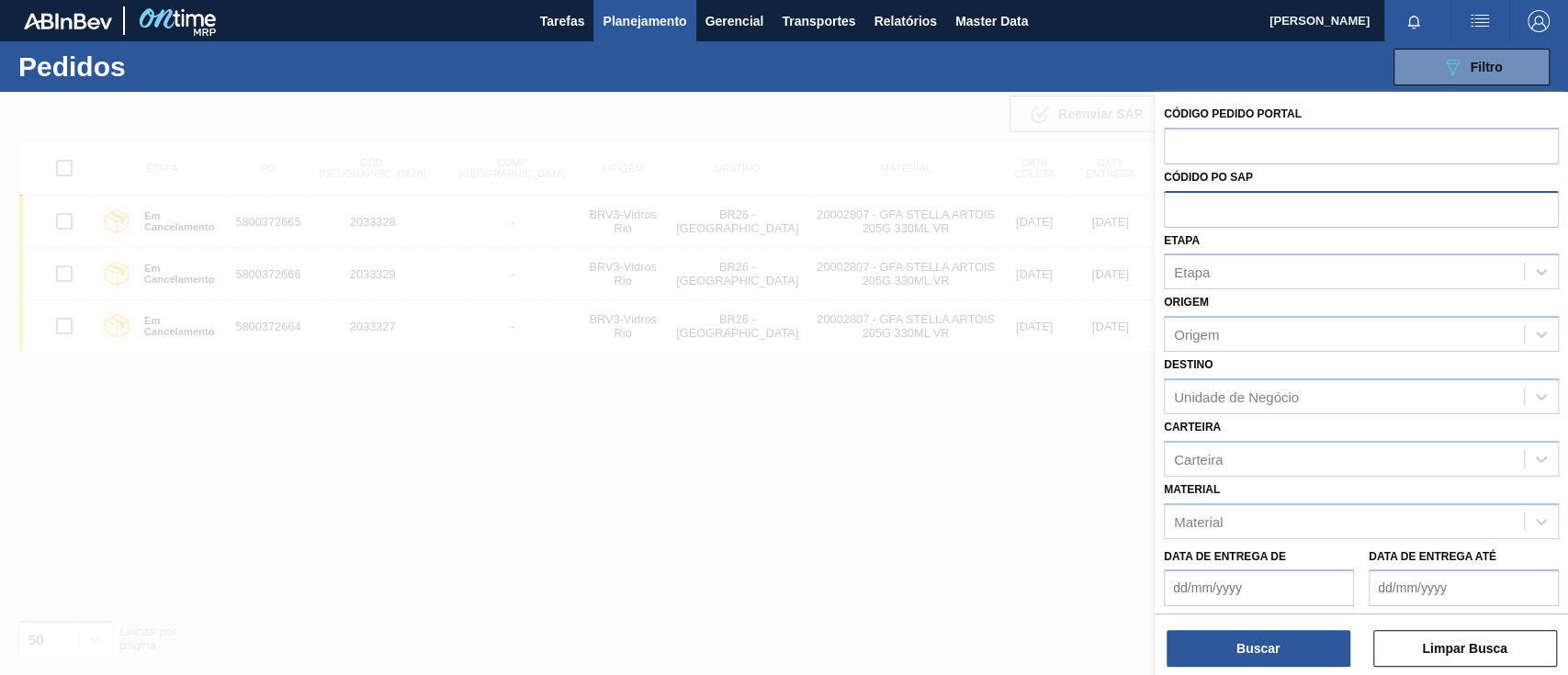
paste input "text"
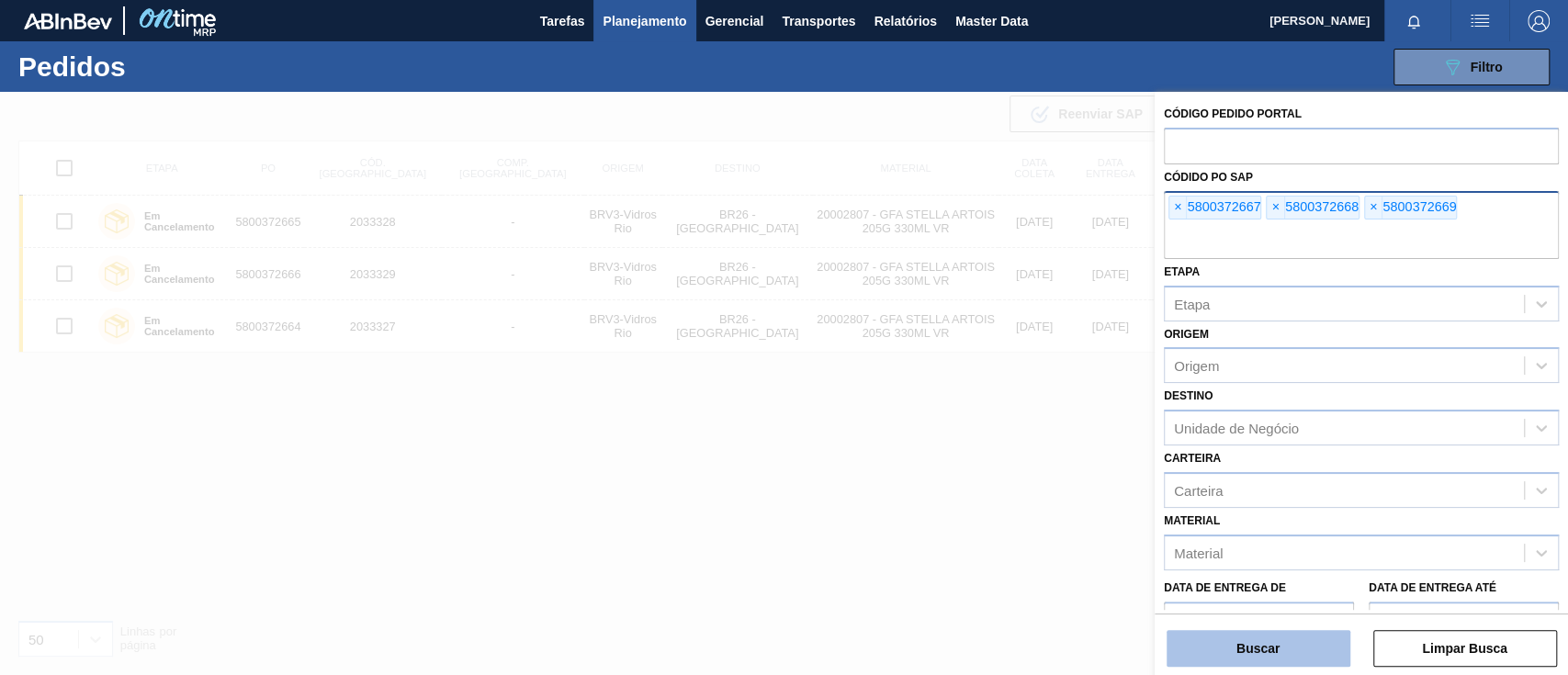
click at [1295, 642] on button "Buscar" at bounding box center [1258, 647] width 183 height 37
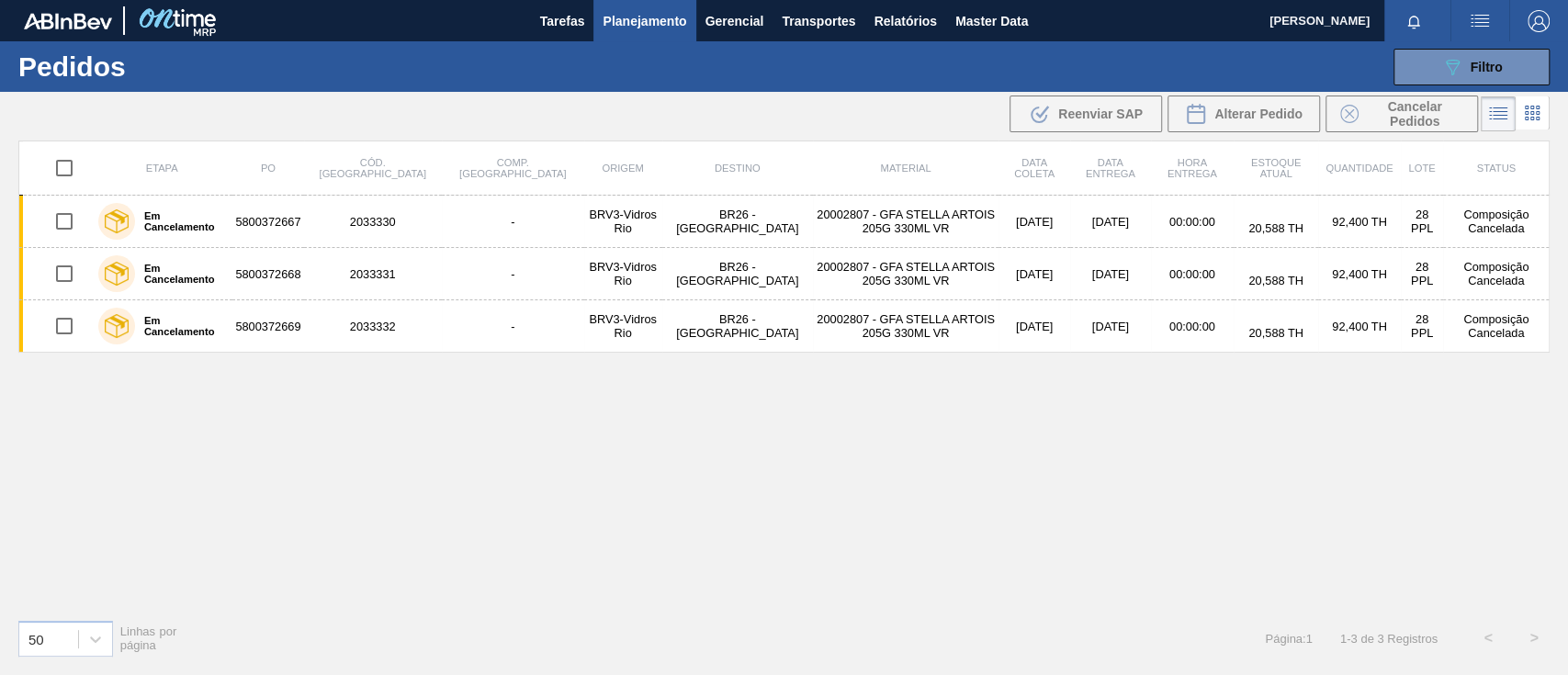
click at [1457, 44] on div "089F7B8B-B2A5-4AFE-B5C0-19BA573D28AC Filtro Código Pedido Portal Códido PO SAP …" at bounding box center [922, 67] width 1270 height 56
click at [1460, 56] on button "089F7B8B-B2A5-4AFE-B5C0-19BA573D28AC Filtro" at bounding box center [1471, 66] width 156 height 37
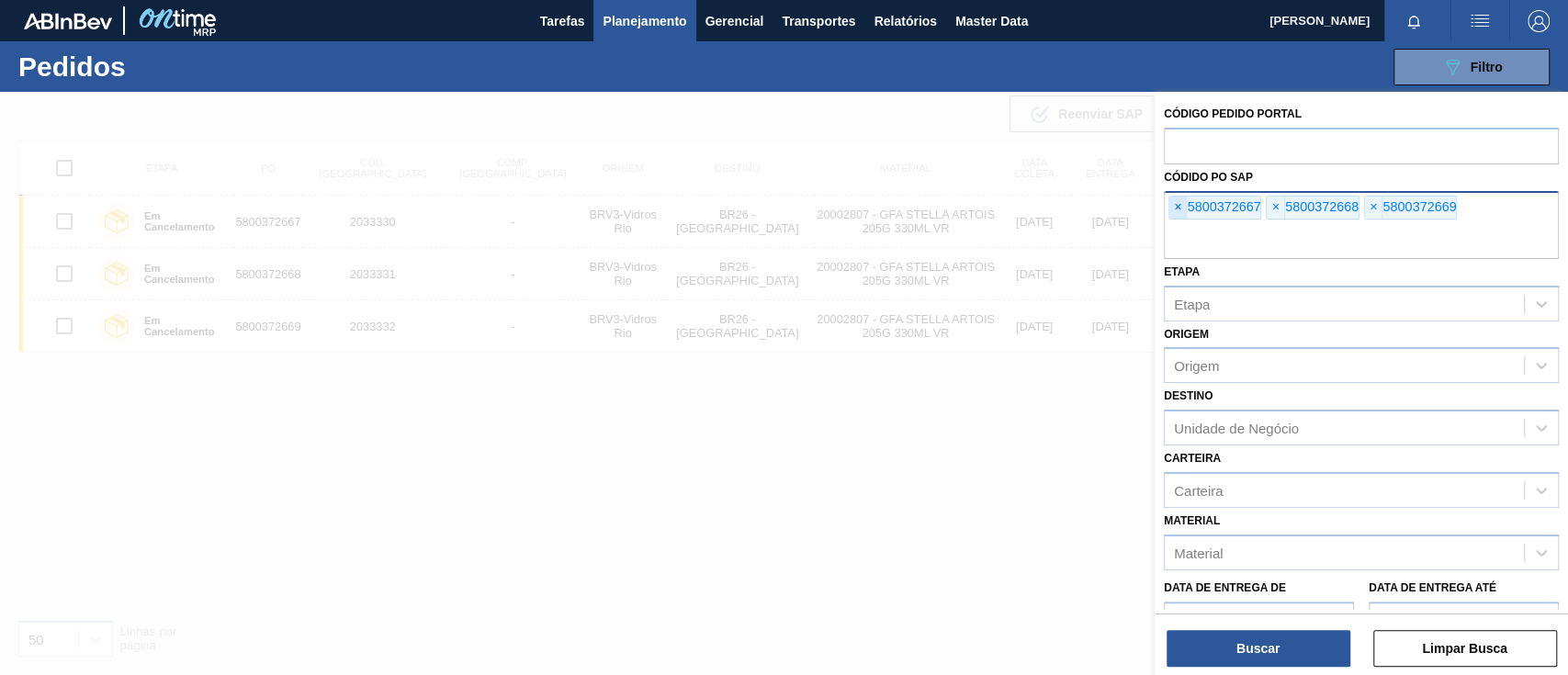
click at [1174, 207] on span "×" at bounding box center [1178, 207] width 18 height 22
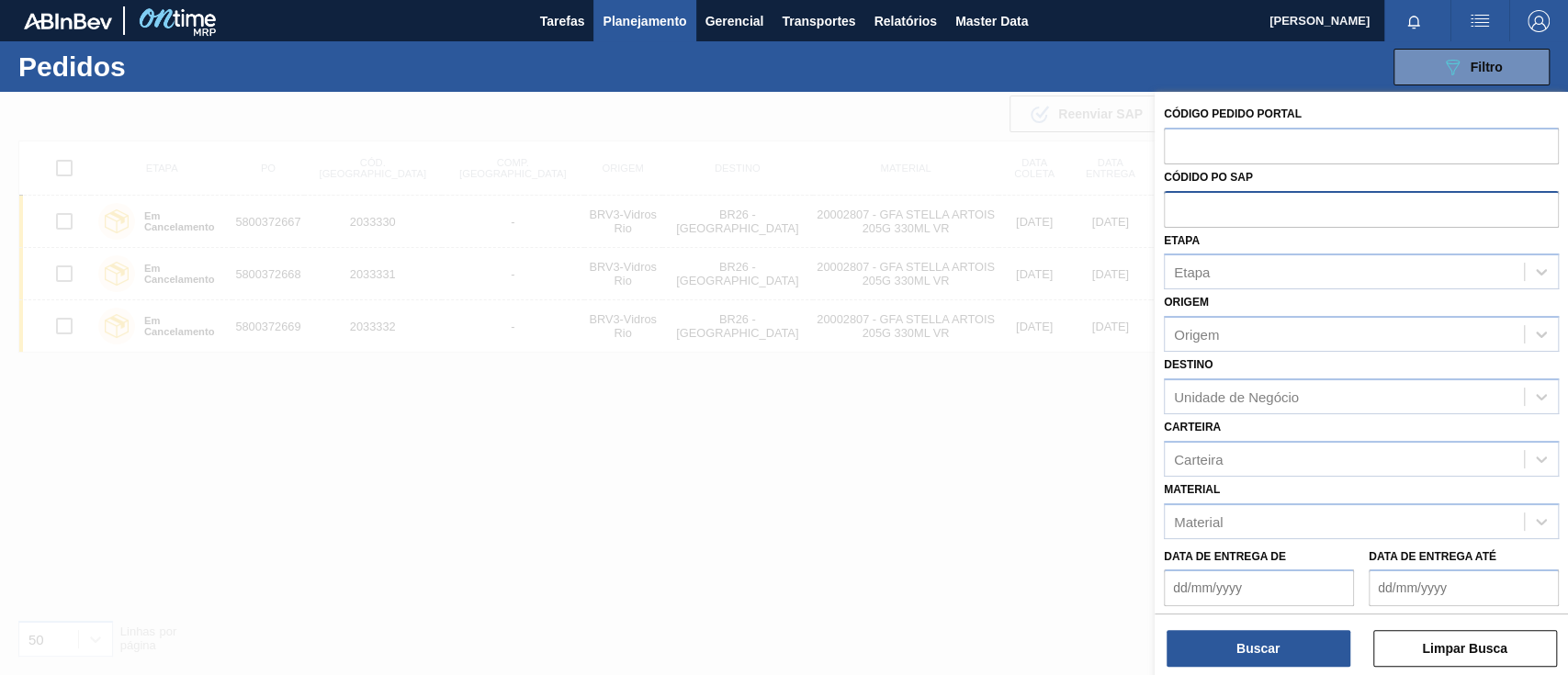
click at [1174, 207] on input "text" at bounding box center [1361, 208] width 395 height 35
paste input "text"
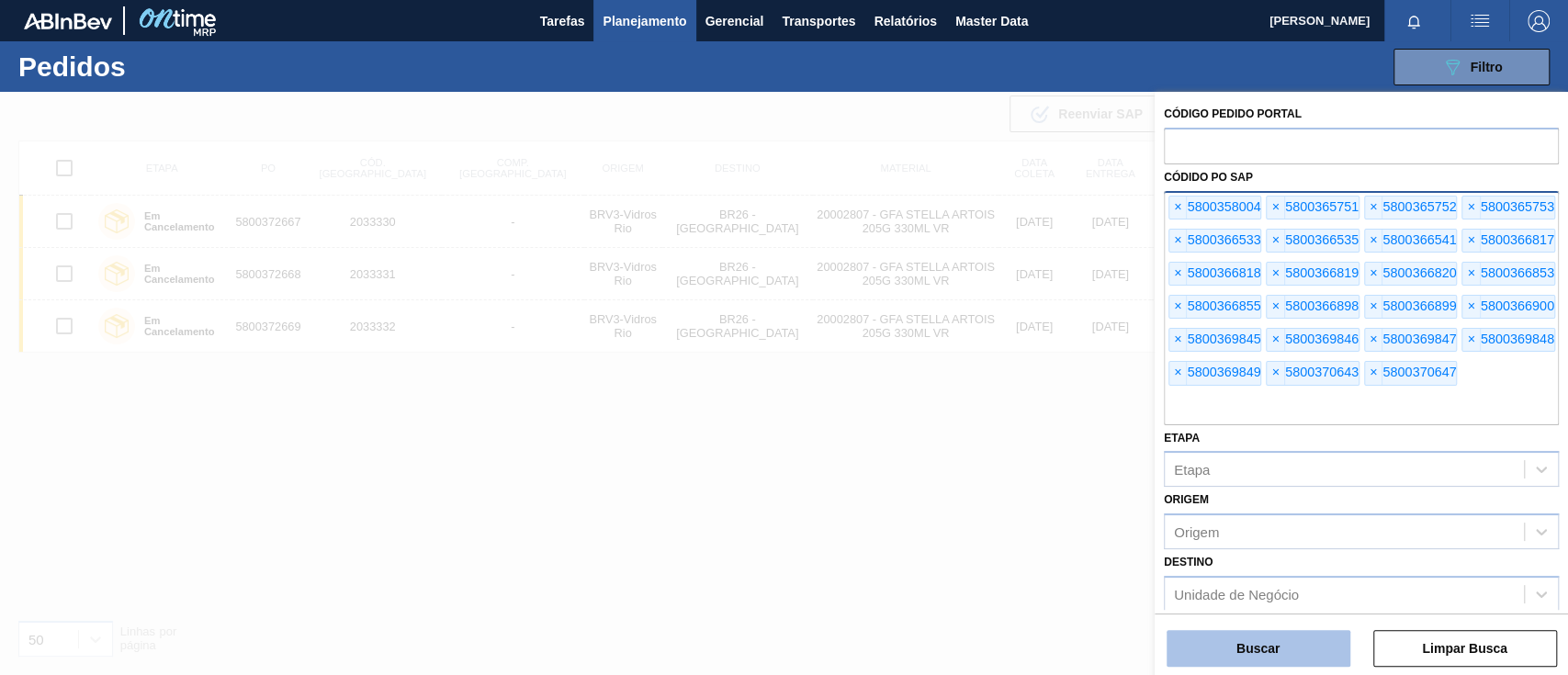
click at [1299, 628] on div "Buscar Limpar Busca" at bounding box center [1361, 639] width 414 height 52
click at [1298, 642] on button "Buscar" at bounding box center [1258, 647] width 183 height 37
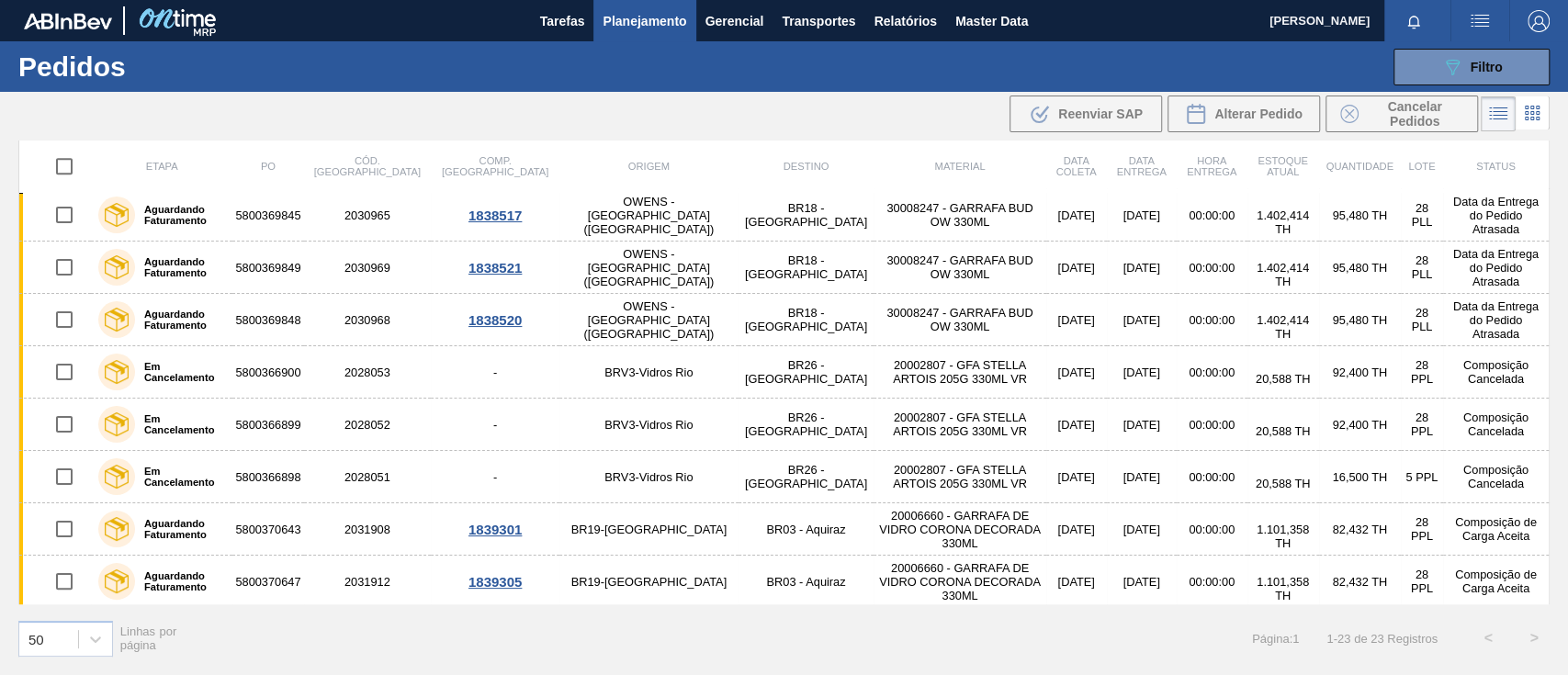
scroll to position [792, 0]
click at [1453, 68] on icon "089F7B8B-B2A5-4AFE-B5C0-19BA573D28AC" at bounding box center [1452, 66] width 22 height 22
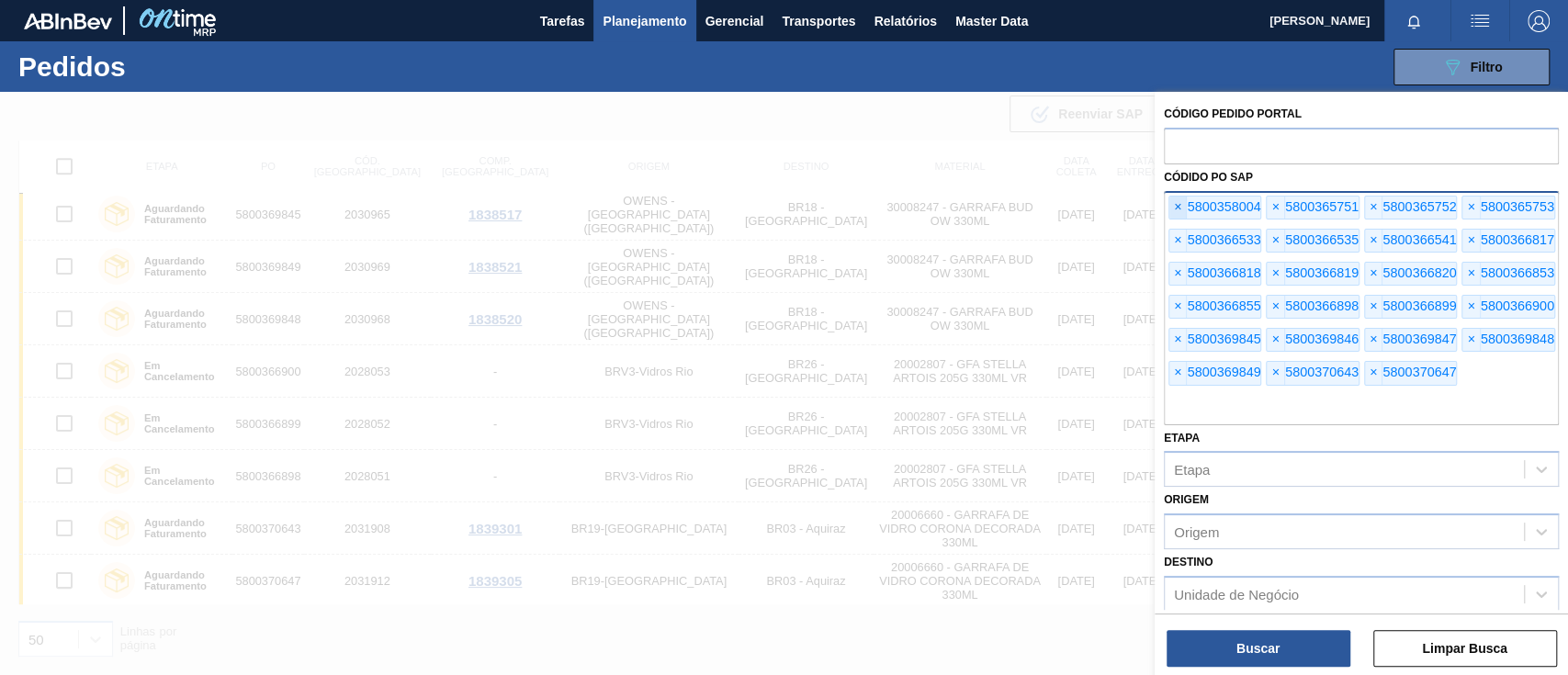
click at [1179, 206] on span "×" at bounding box center [1178, 207] width 18 height 22
click at [1179, 205] on span "×" at bounding box center [1178, 207] width 18 height 22
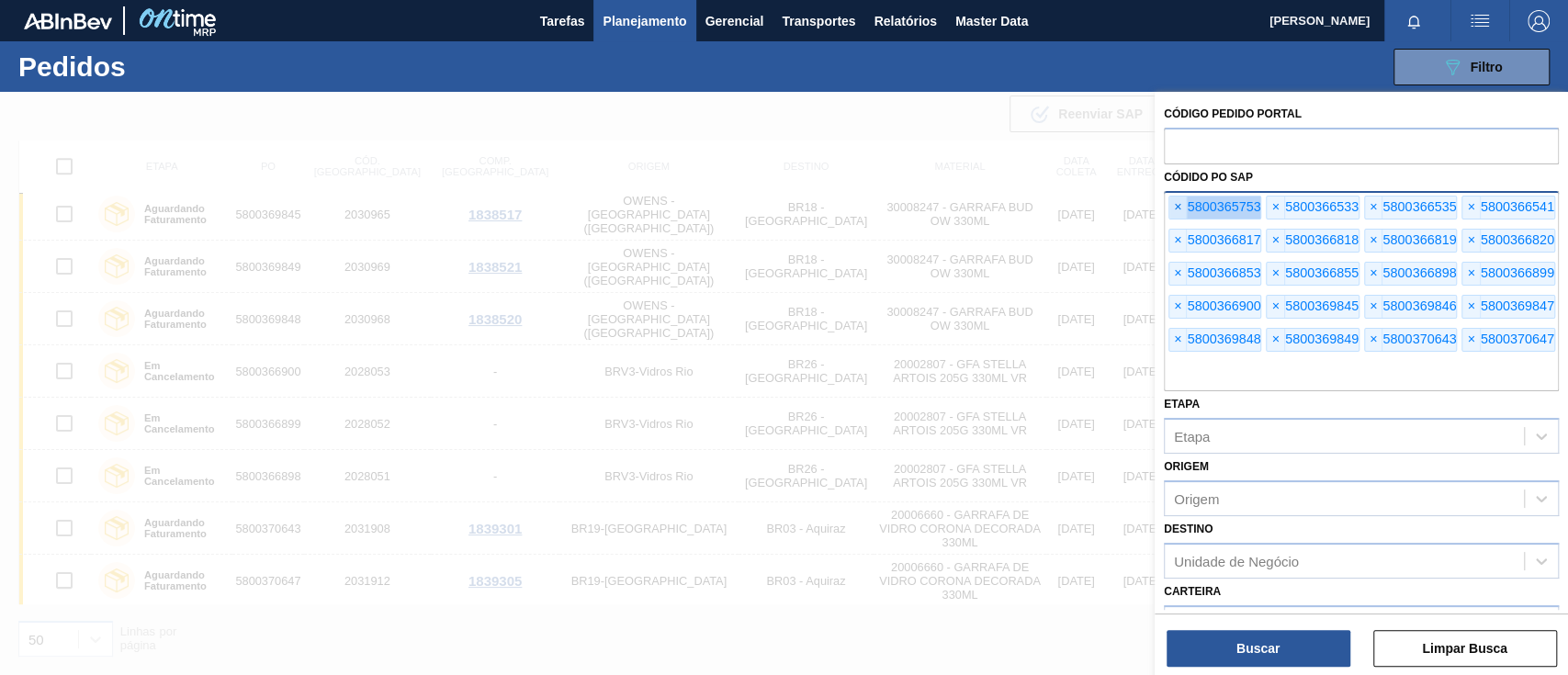
click at [1179, 205] on span "×" at bounding box center [1178, 207] width 18 height 22
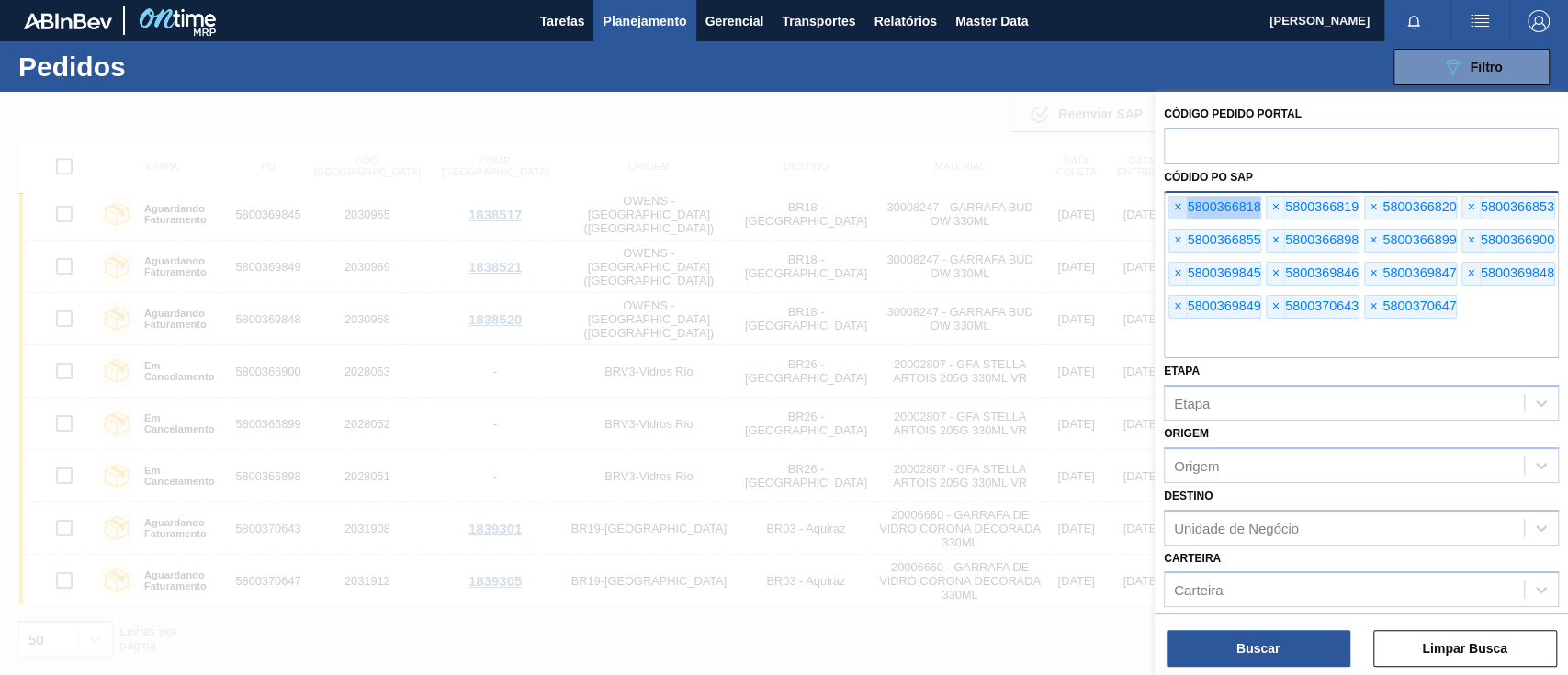
click at [1179, 205] on span "×" at bounding box center [1178, 207] width 18 height 22
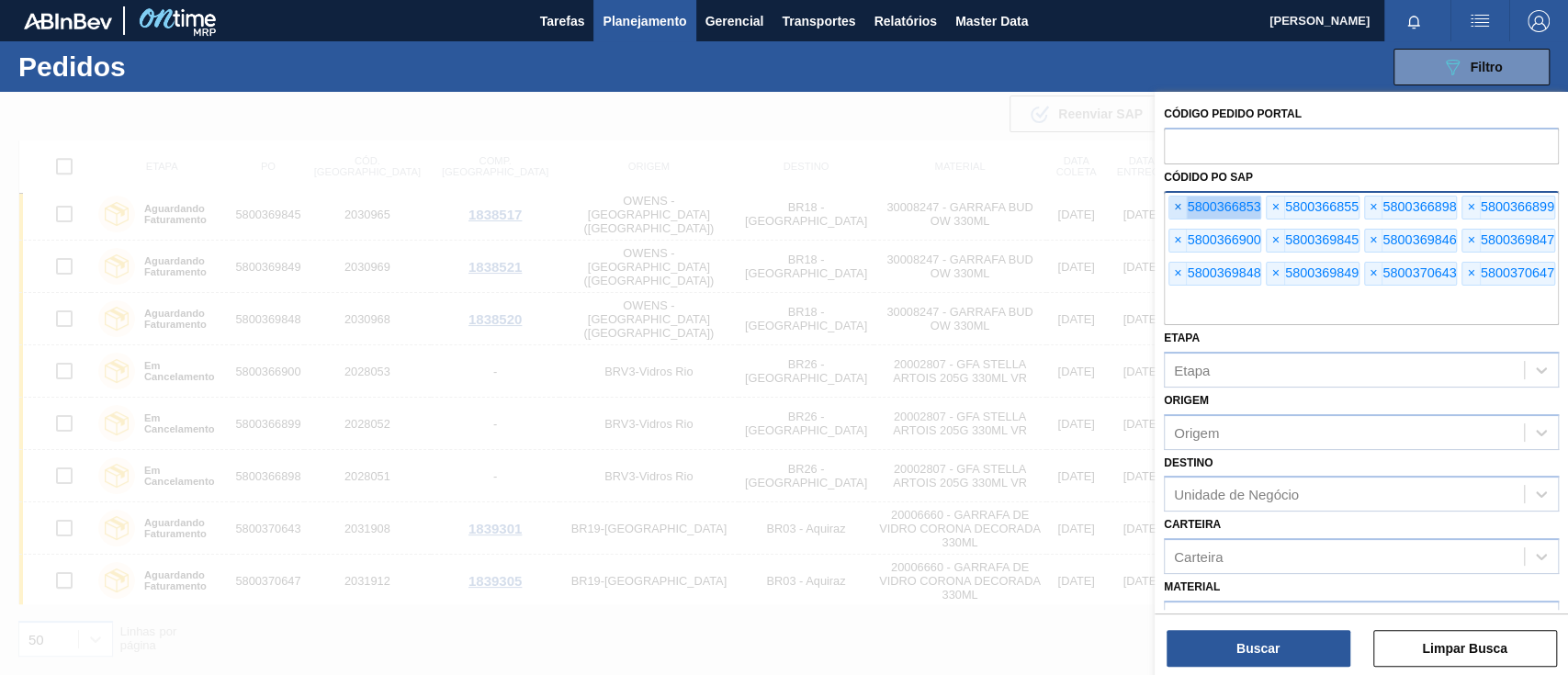
click at [1179, 205] on span "×" at bounding box center [1178, 207] width 18 height 22
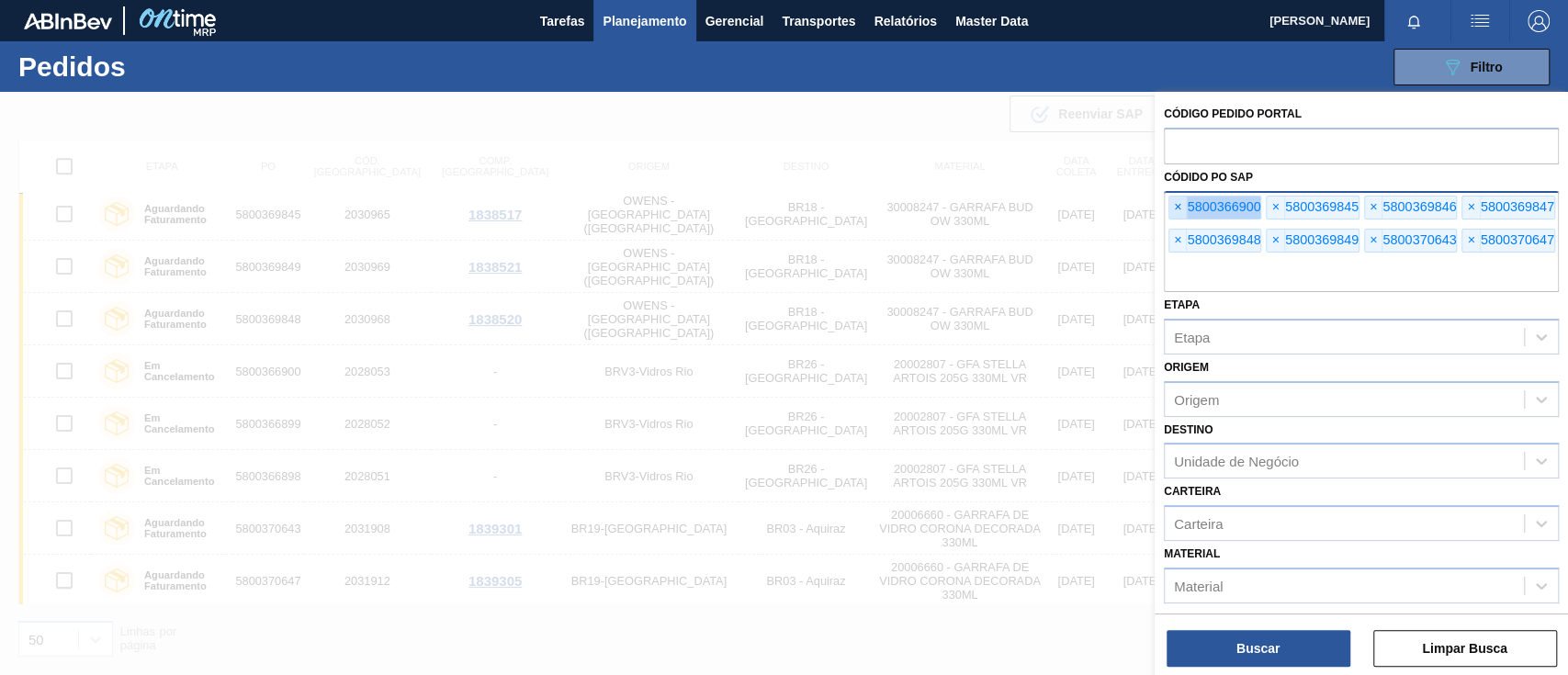
click at [1179, 205] on span "×" at bounding box center [1178, 207] width 18 height 22
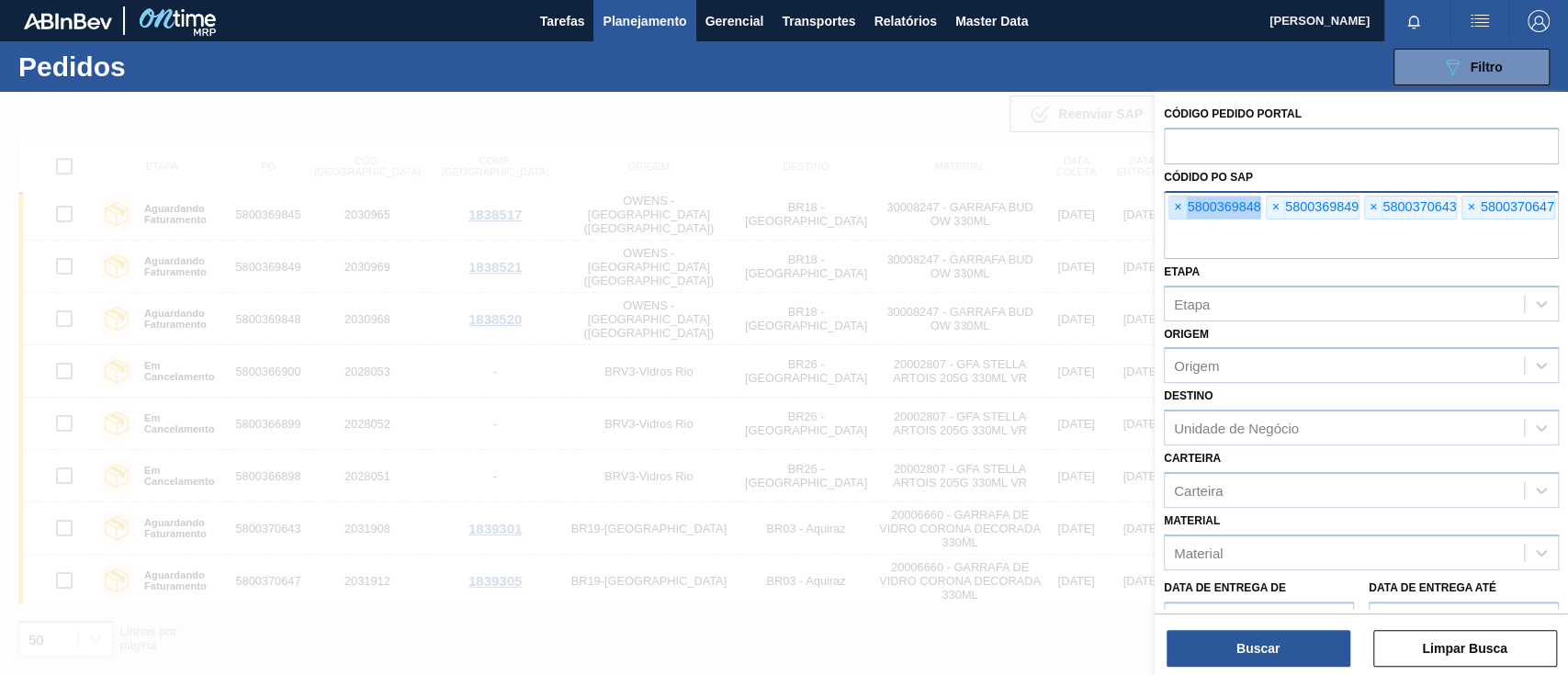
click at [1179, 205] on span "×" at bounding box center [1178, 207] width 18 height 22
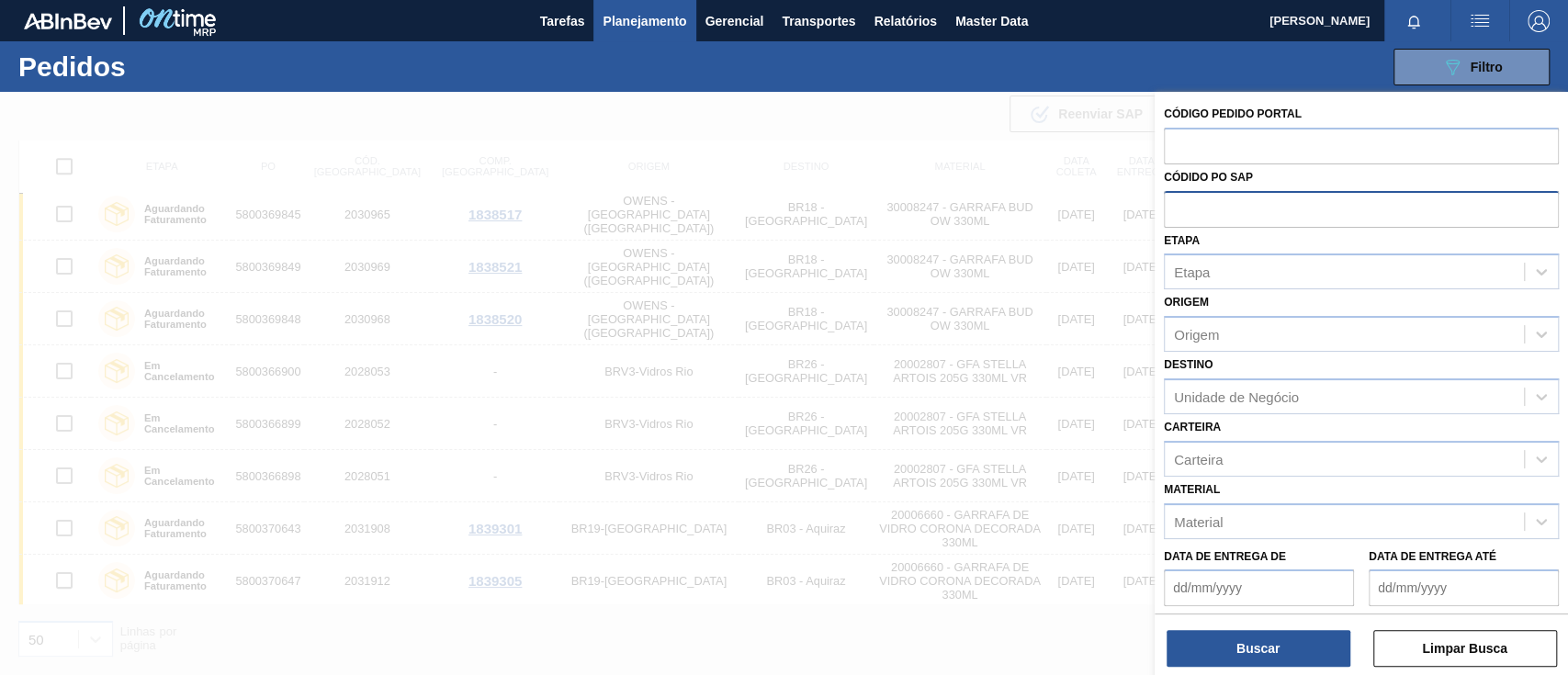
click at [1179, 205] on input "text" at bounding box center [1361, 208] width 395 height 35
paste input "text"
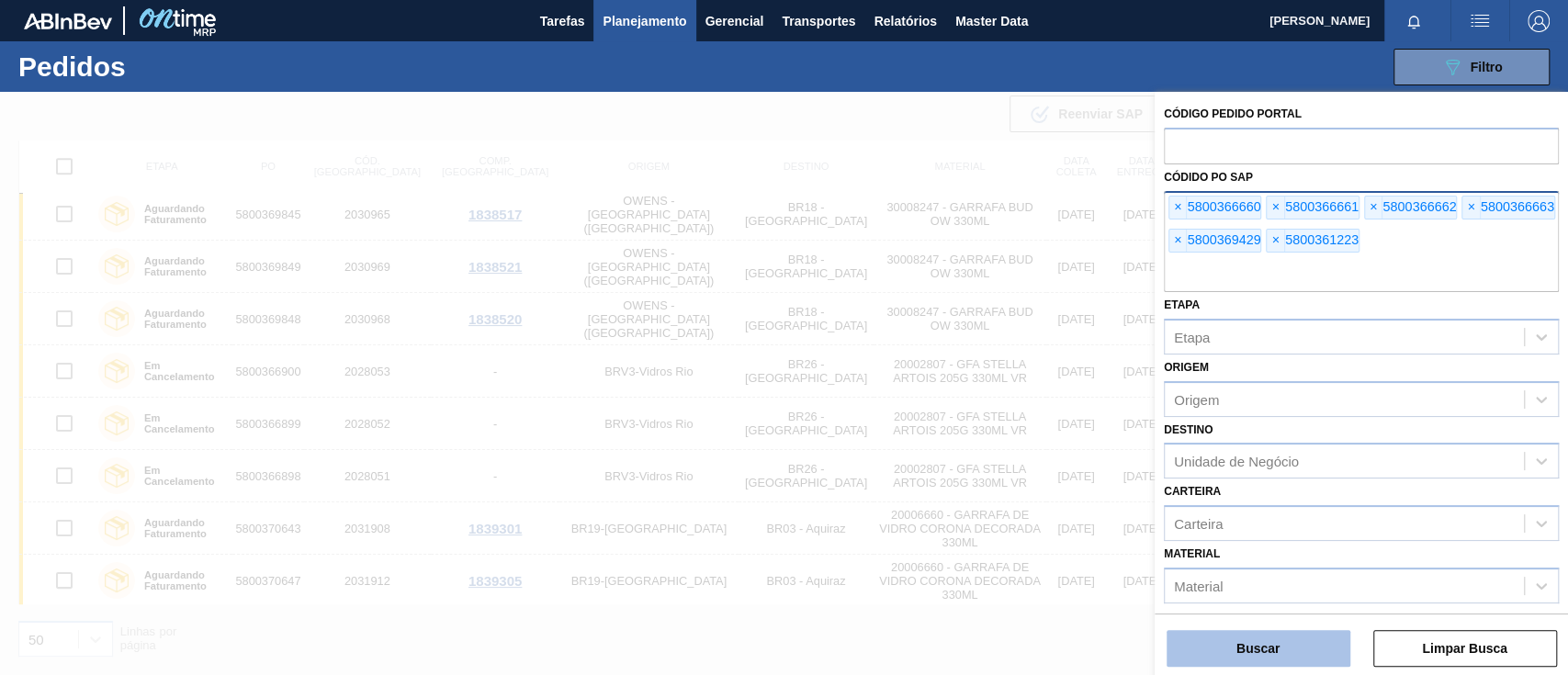
click at [1338, 640] on button "Buscar" at bounding box center [1258, 647] width 183 height 37
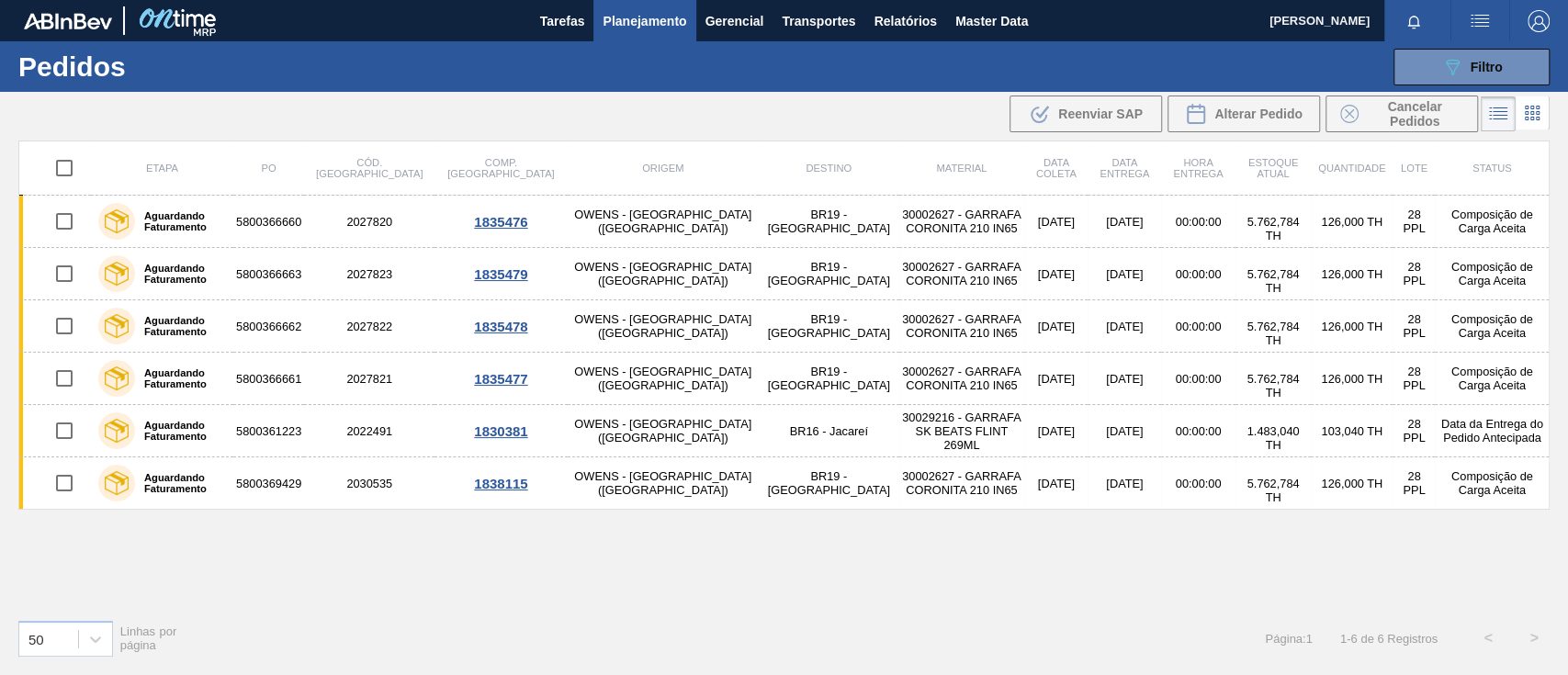
scroll to position [0, 0]
click at [1431, 69] on button "089F7B8B-B2A5-4AFE-B5C0-19BA573D28AC Filtro" at bounding box center [1471, 66] width 156 height 37
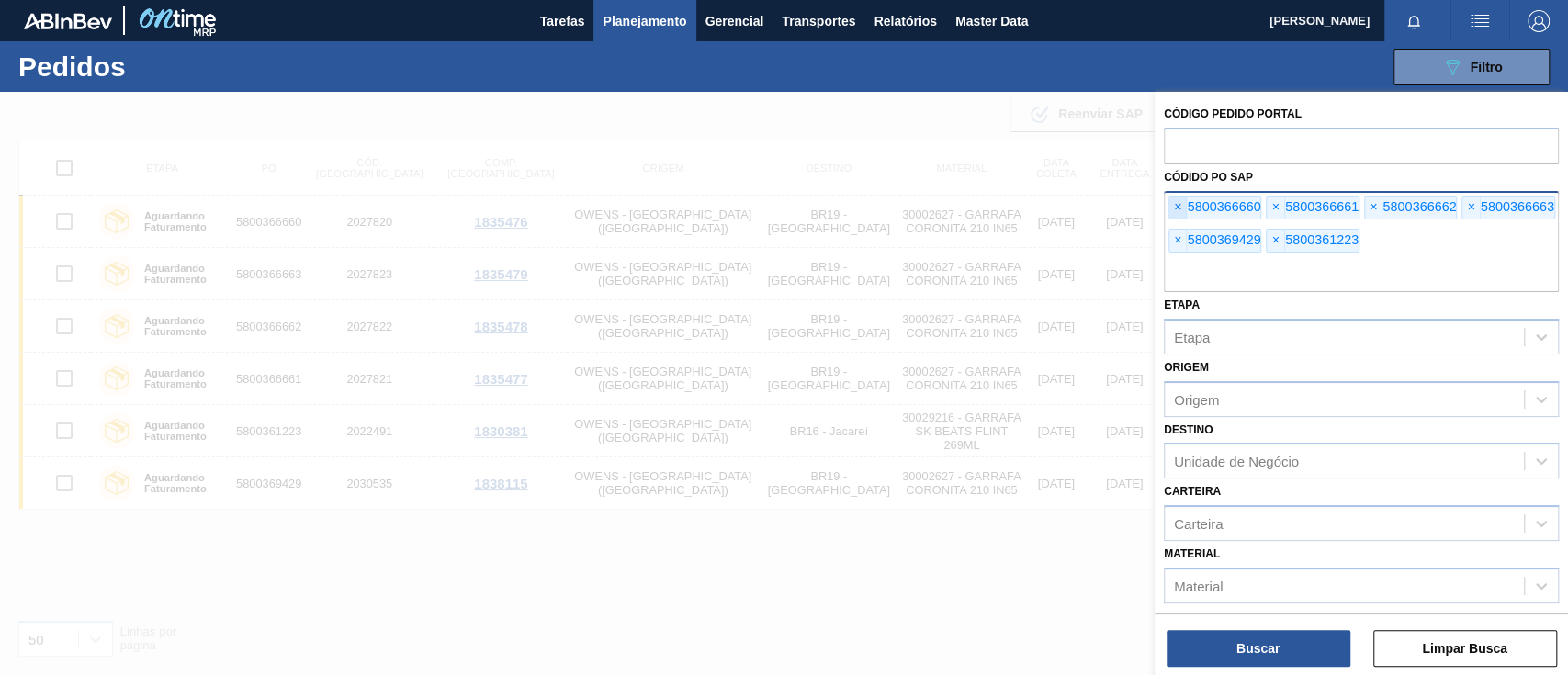
click at [1171, 210] on span "×" at bounding box center [1178, 207] width 18 height 22
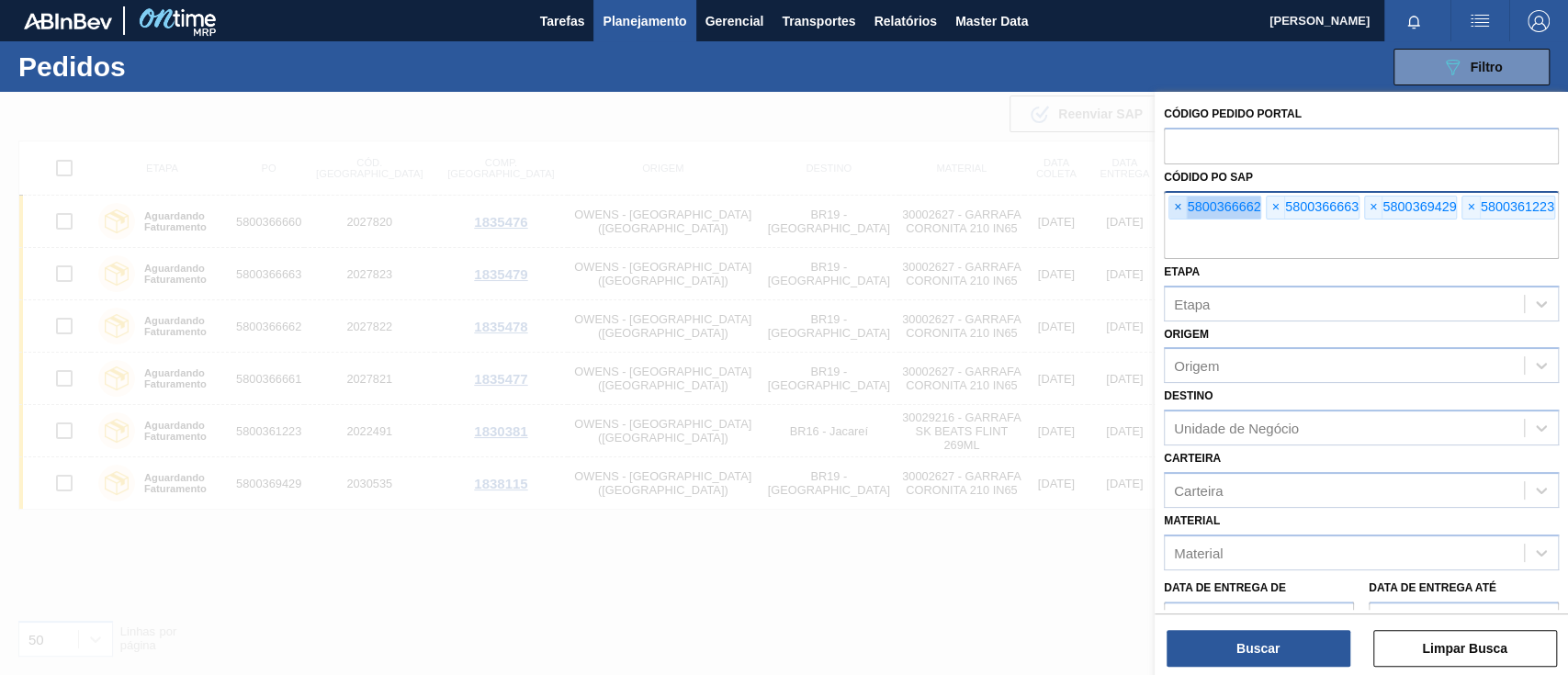
click at [1171, 210] on span "×" at bounding box center [1178, 207] width 18 height 22
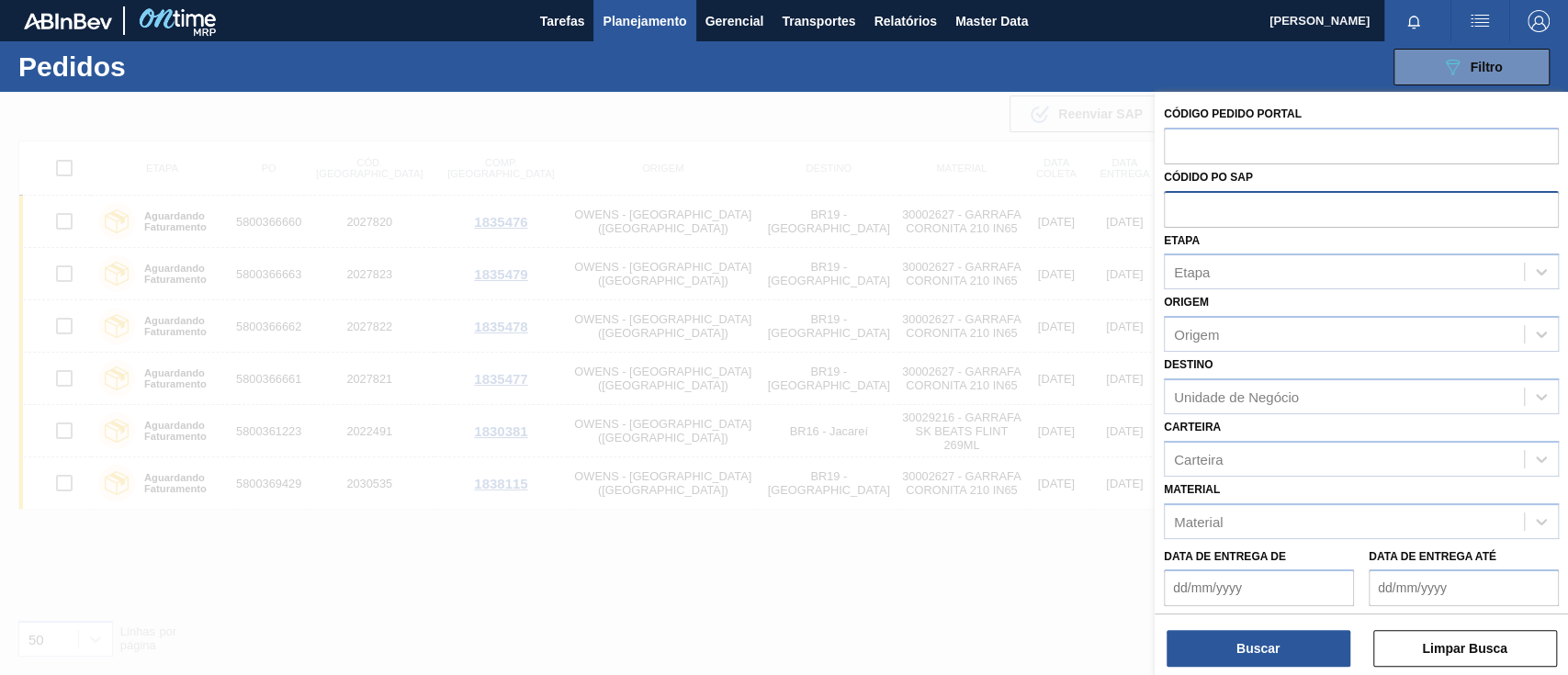
paste input "text"
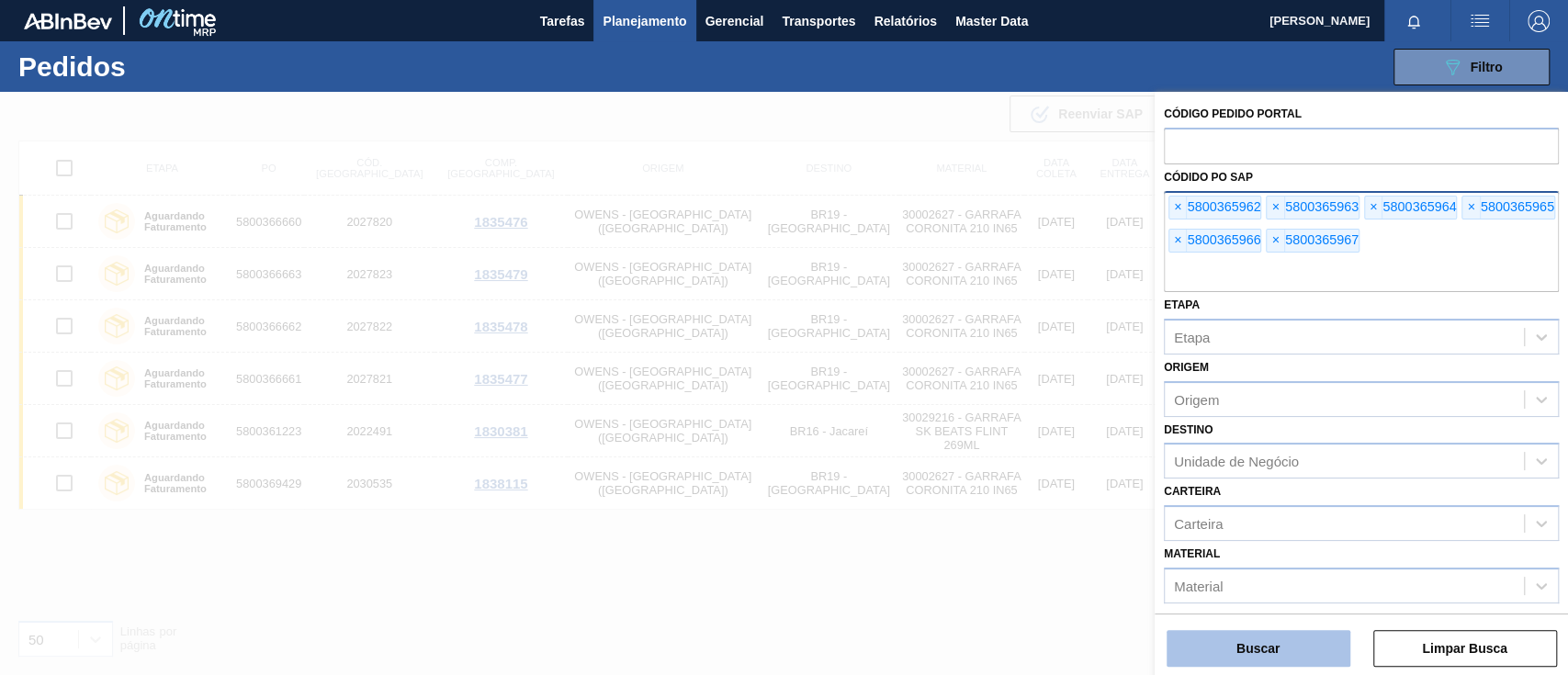
click at [1289, 647] on button "Buscar" at bounding box center [1258, 647] width 183 height 37
